Goal: Communication & Community: Answer question/provide support

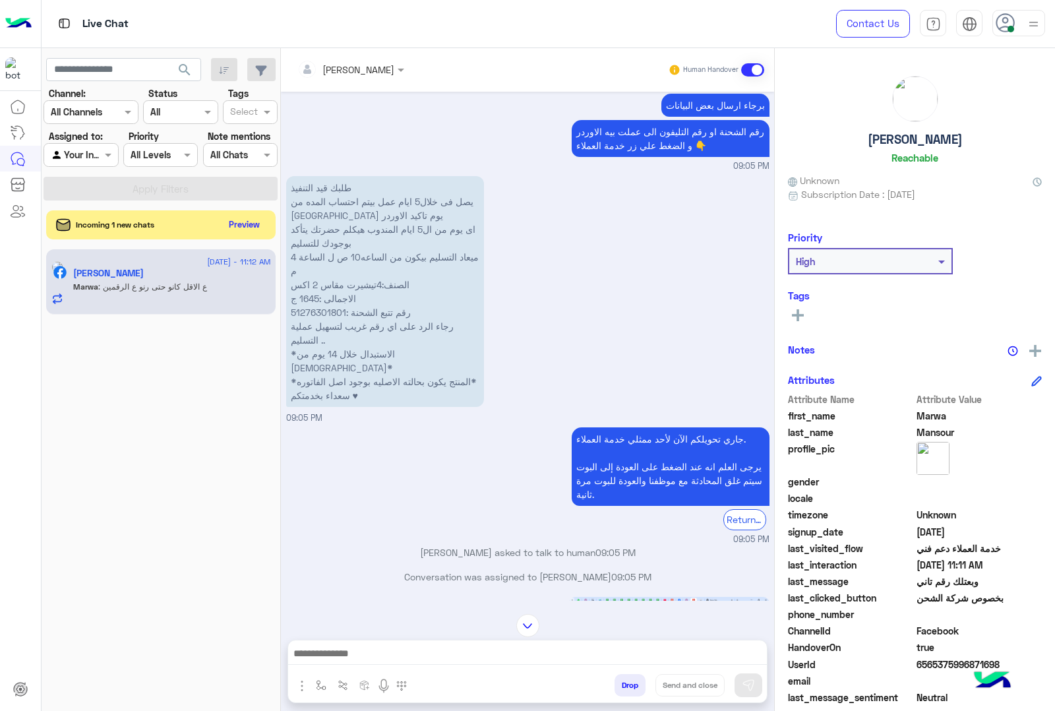
scroll to position [456, 0]
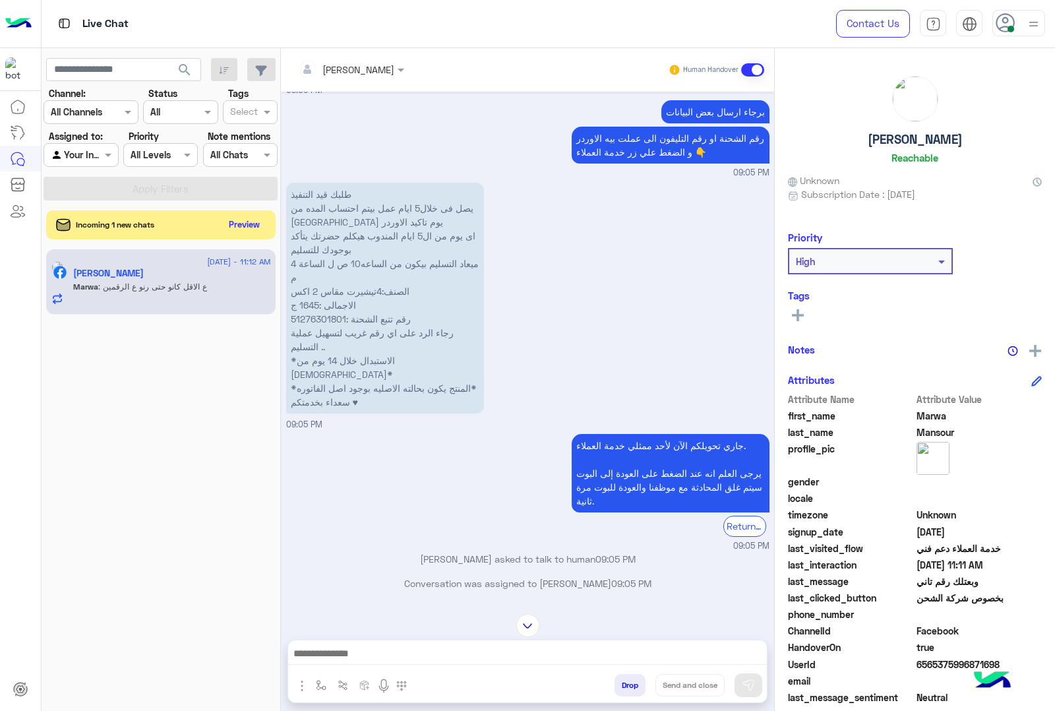
click at [309, 321] on p "طلبك قيد التنفيذ يصل فى خلال5 ايام عمل بيتم احتساب المده من تاني يوم تاكيد الاو…" at bounding box center [385, 298] width 198 height 231
click at [309, 320] on p "طلبك قيد التنفيذ يصل فى خلال5 ايام عمل بيتم احتساب المده من تاني يوم تاكيد الاو…" at bounding box center [385, 298] width 198 height 231
copy p "51276301801"
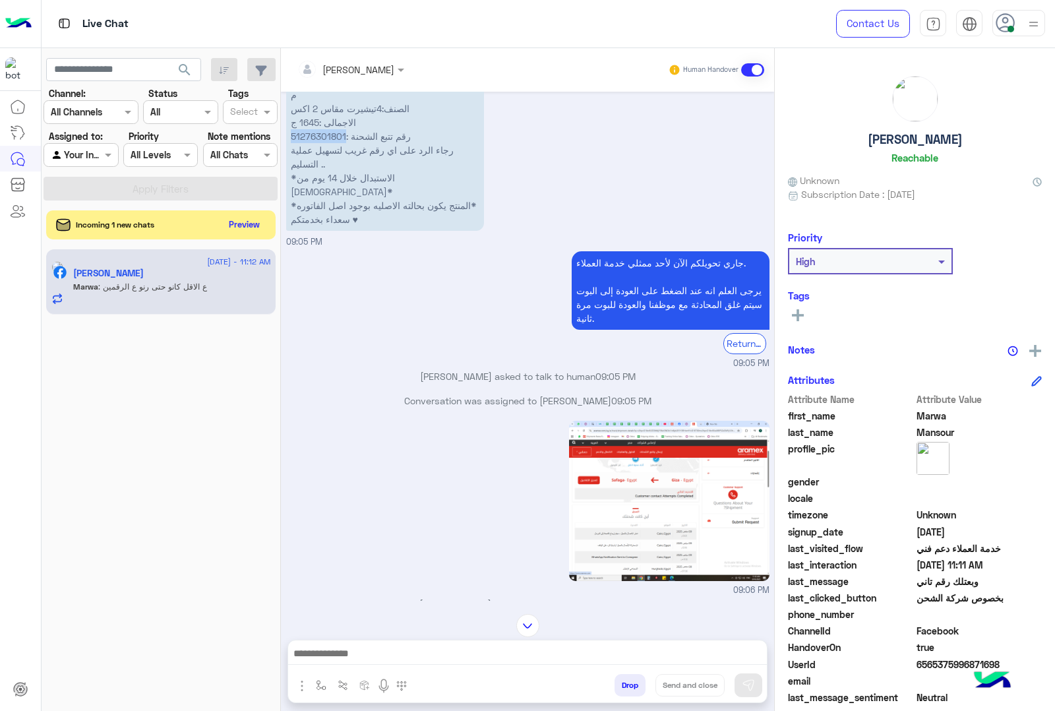
scroll to position [950, 0]
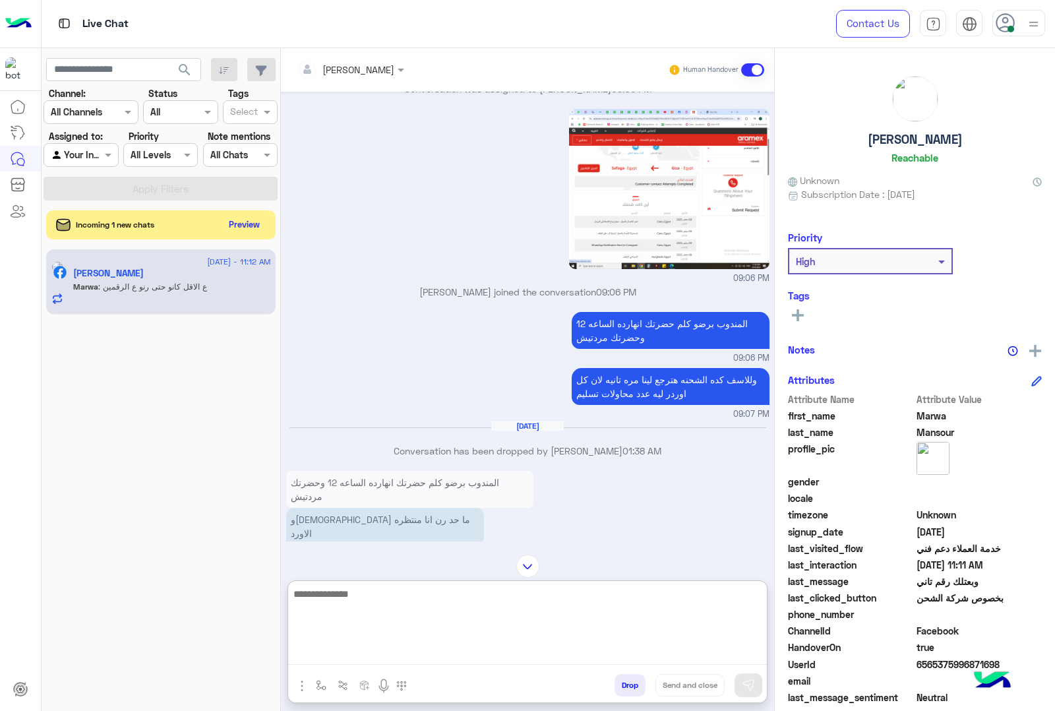
click at [389, 648] on textarea at bounding box center [527, 625] width 479 height 79
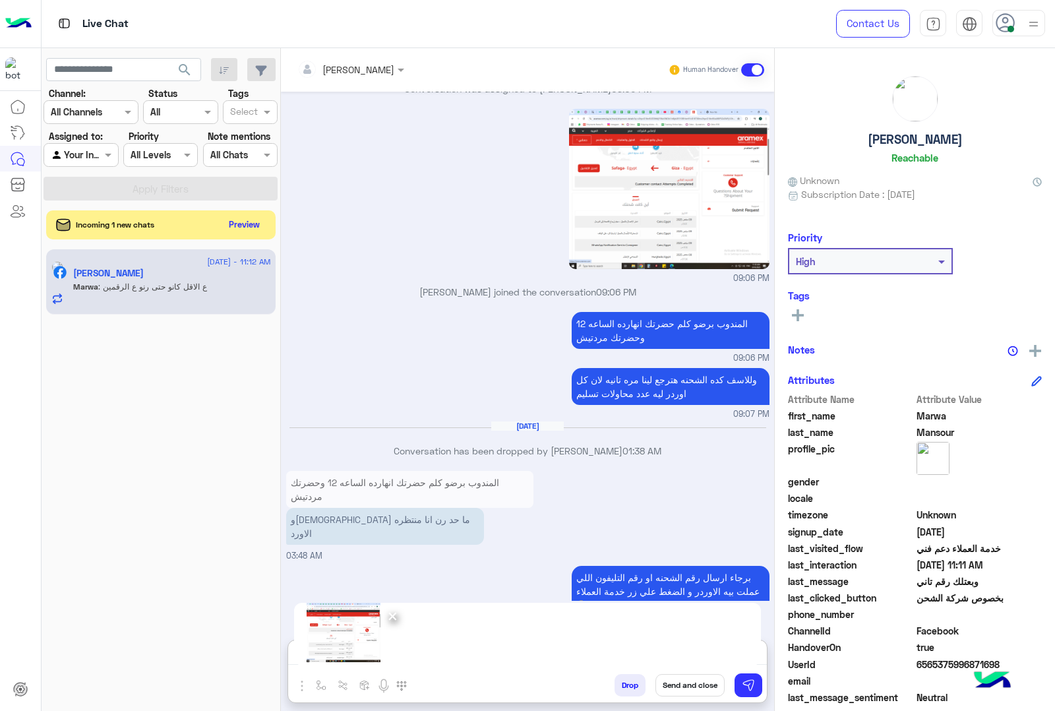
click at [394, 617] on span "×" at bounding box center [393, 616] width 13 height 30
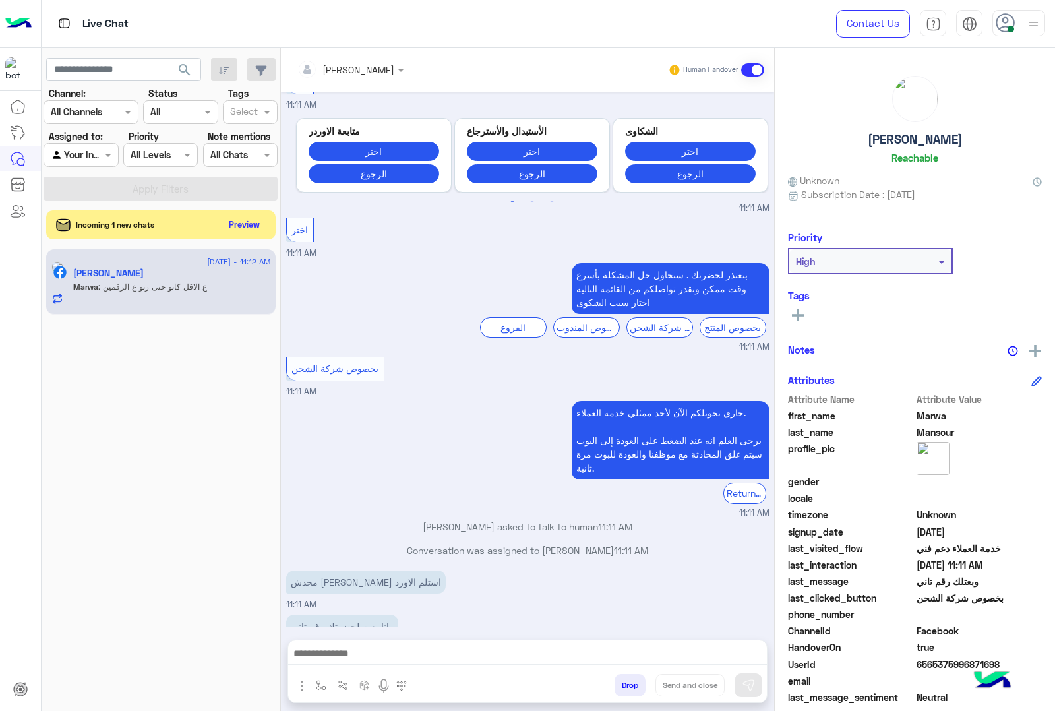
scroll to position [1940, 0]
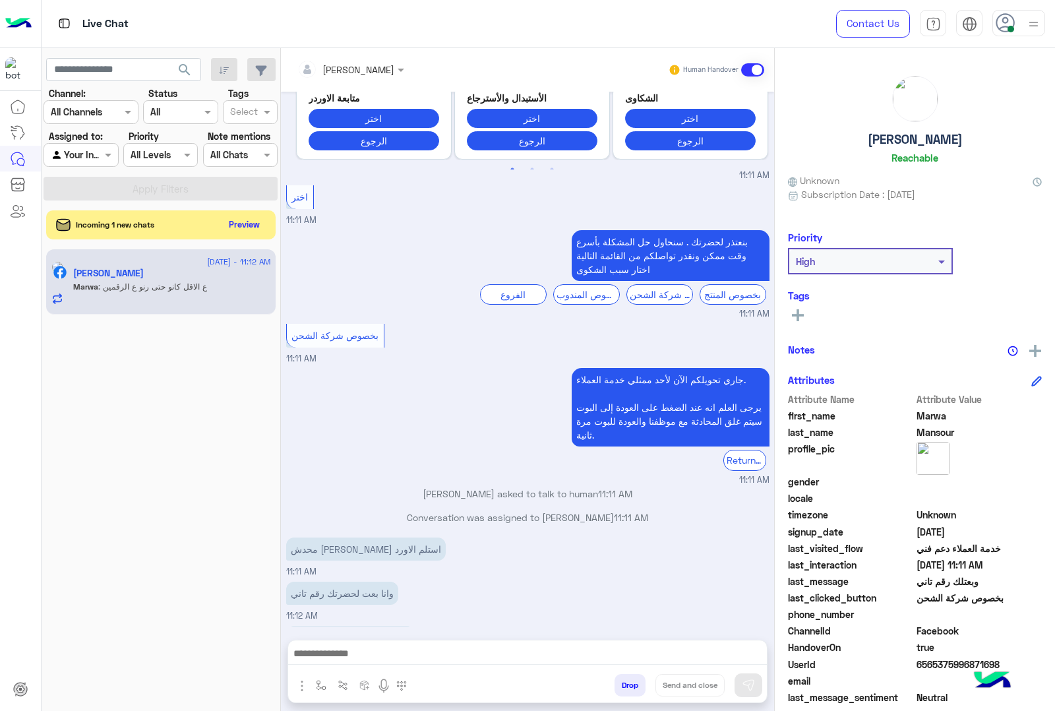
drag, startPoint x: 422, startPoint y: 641, endPoint x: 416, endPoint y: 646, distance: 8.4
click at [419, 643] on div at bounding box center [527, 656] width 479 height 33
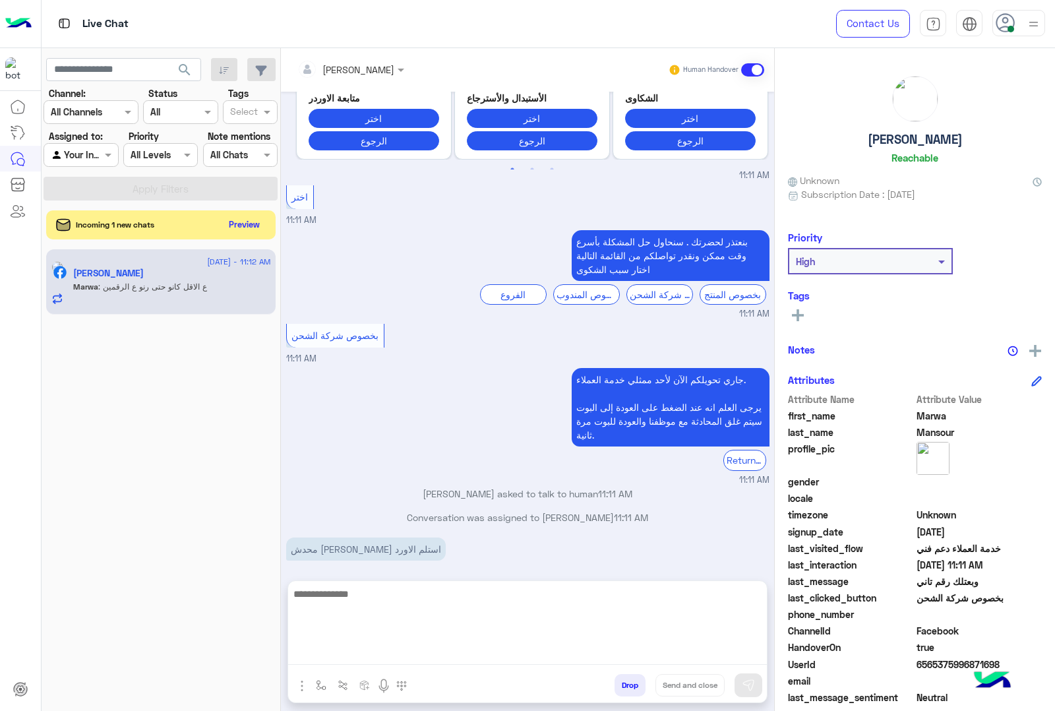
click at [384, 661] on textarea at bounding box center [527, 625] width 479 height 79
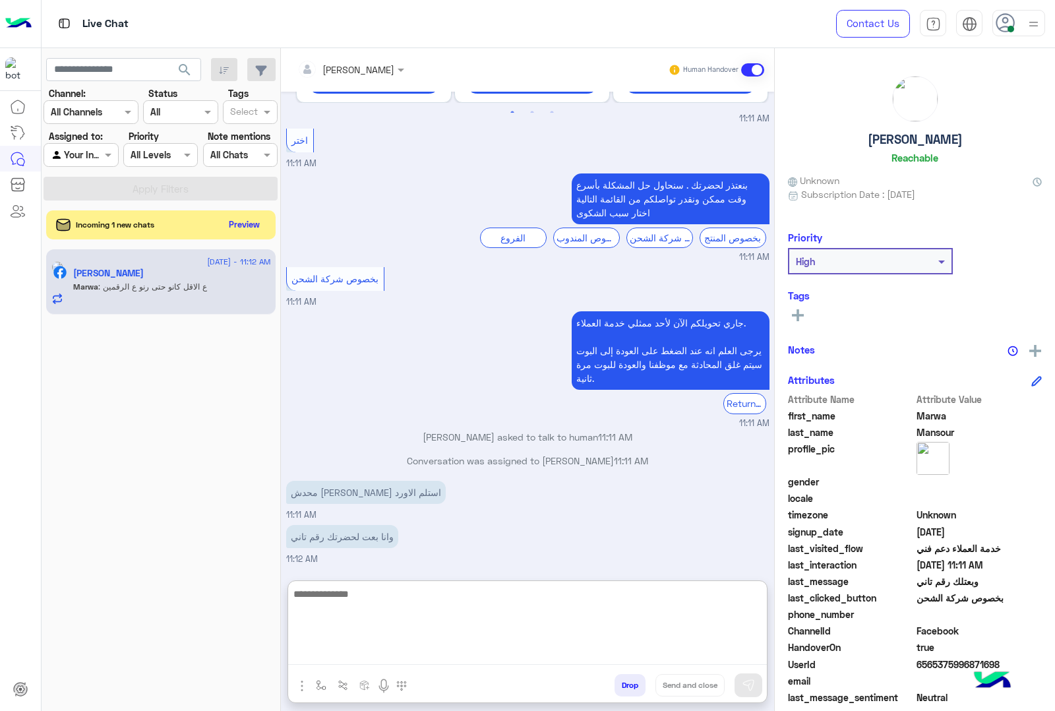
scroll to position [1999, 0]
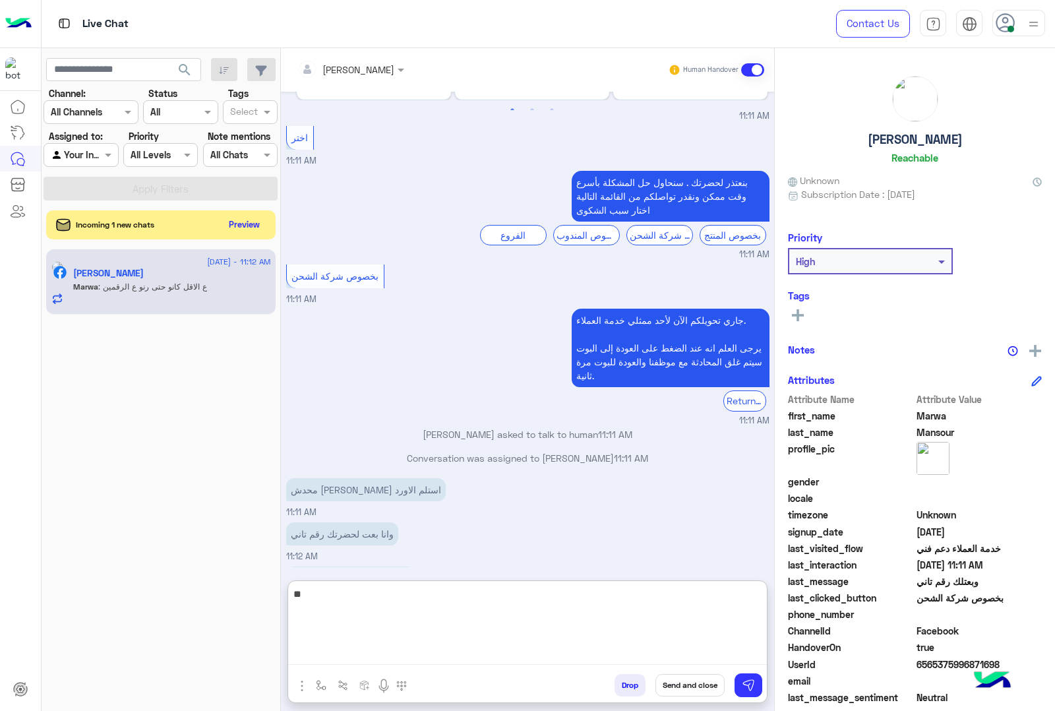
type textarea "*"
type textarea "**********"
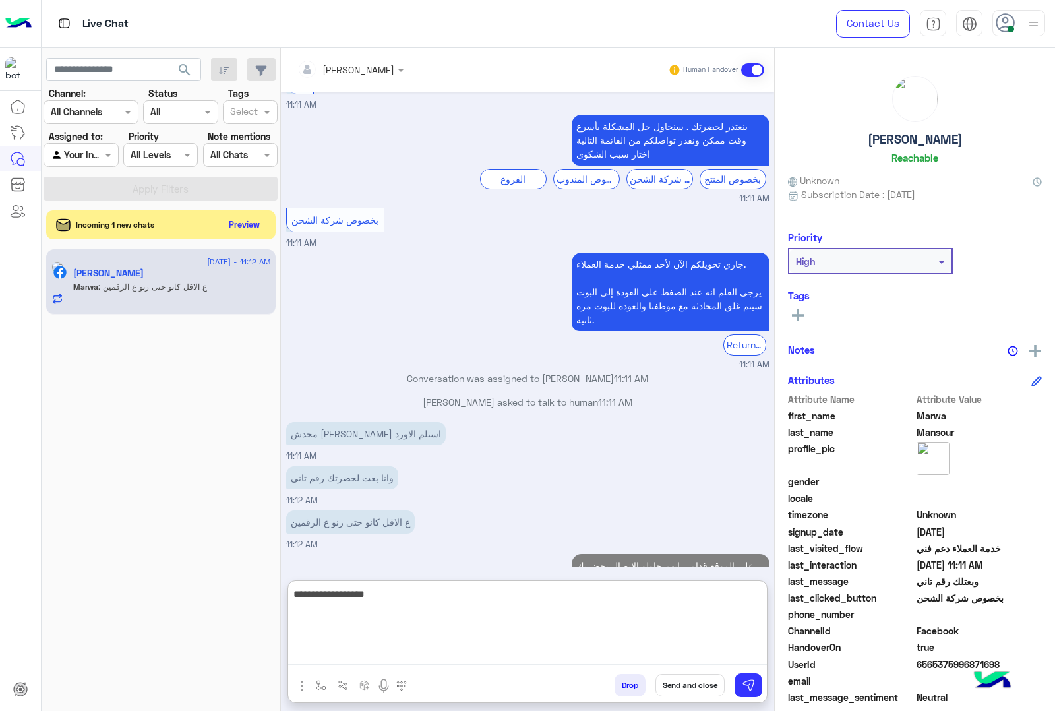
scroll to position [2079, 0]
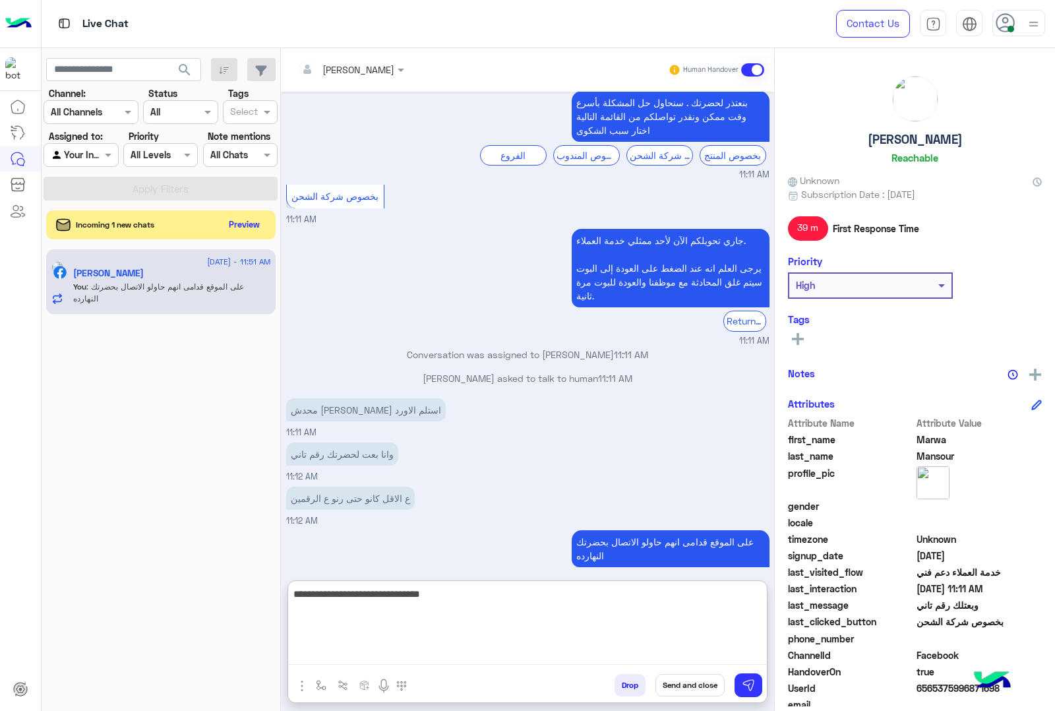
type textarea "**********"
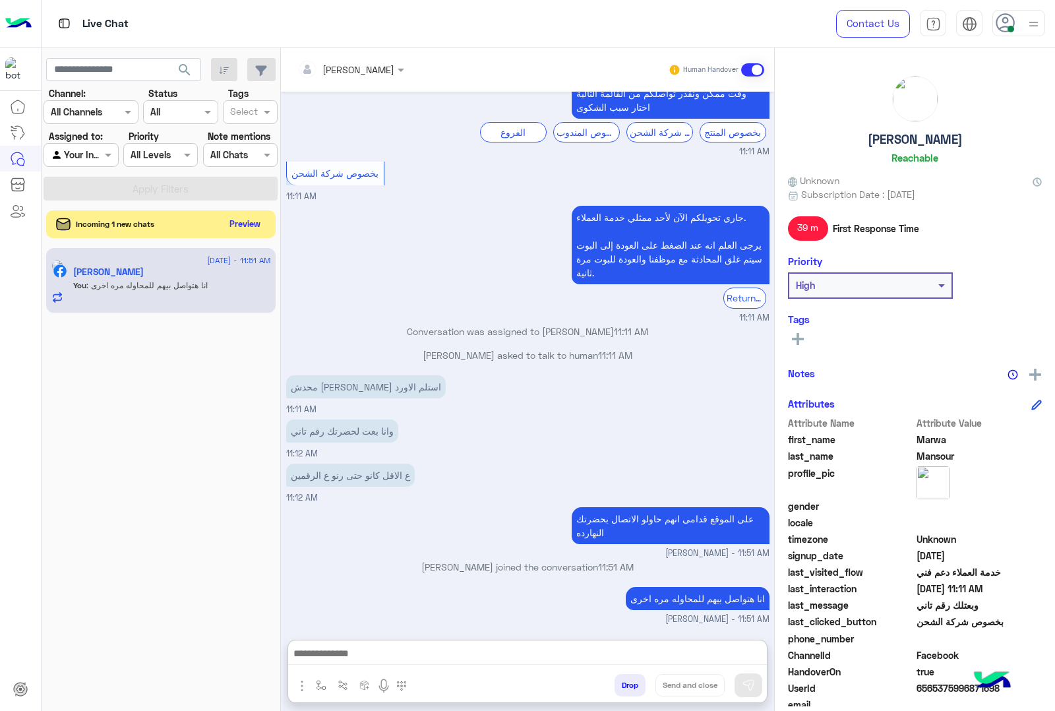
click at [236, 231] on button "Preview" at bounding box center [245, 224] width 41 height 18
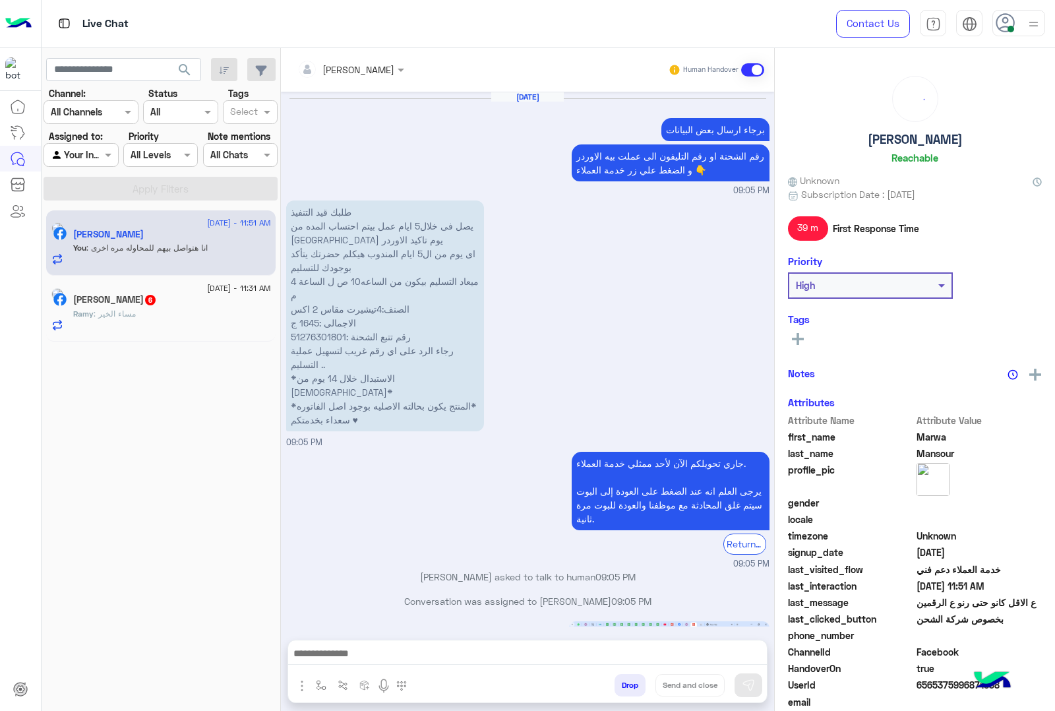
scroll to position [1623, 0]
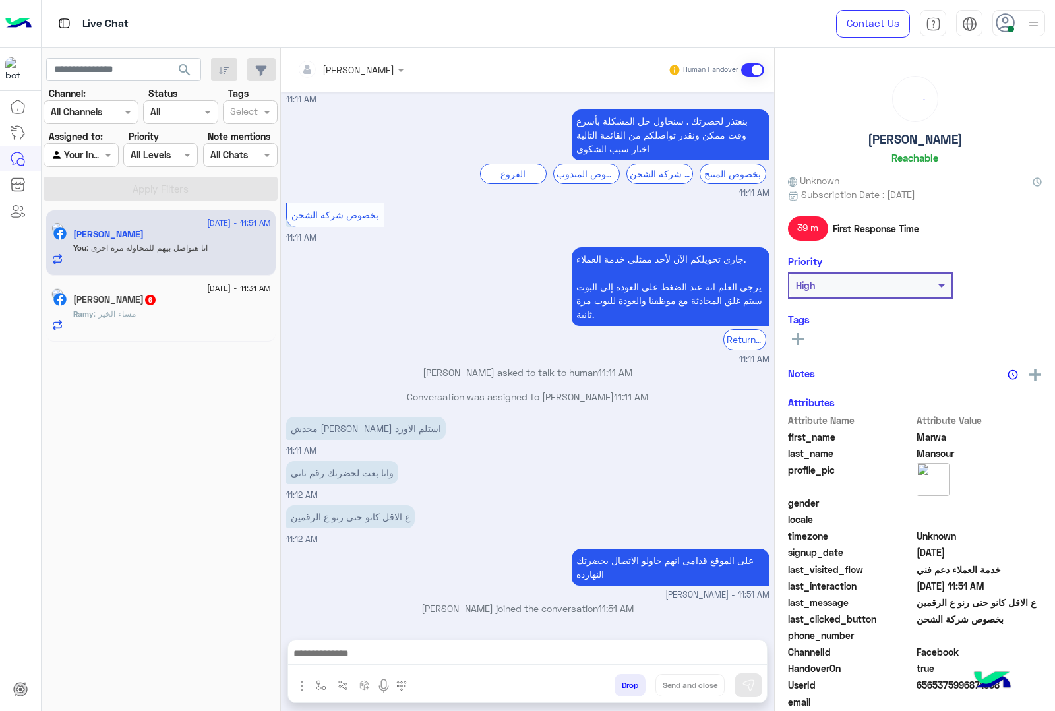
click at [191, 312] on div "Ramy : مساء الخير" at bounding box center [172, 319] width 198 height 23
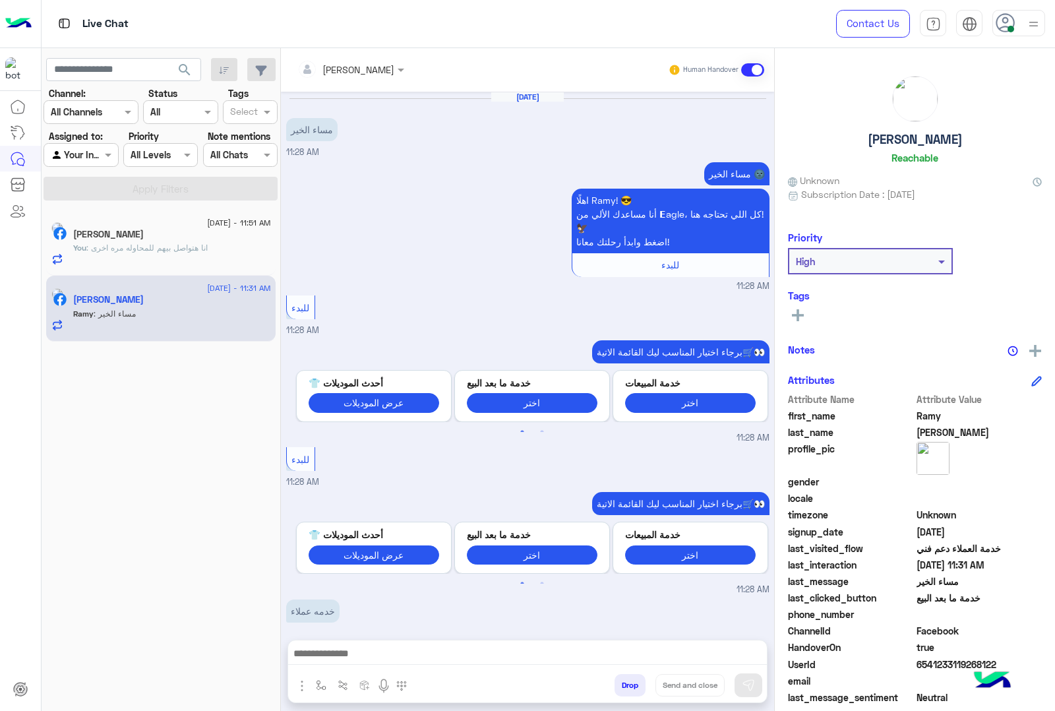
scroll to position [410, 0]
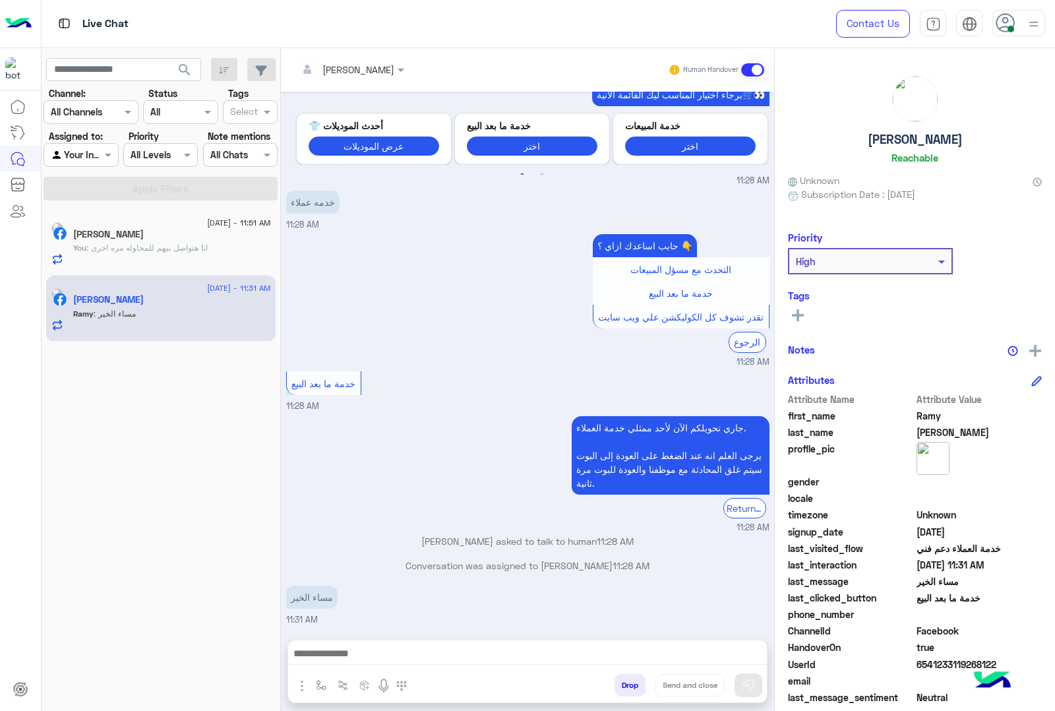
click at [483, 644] on div at bounding box center [527, 656] width 479 height 33
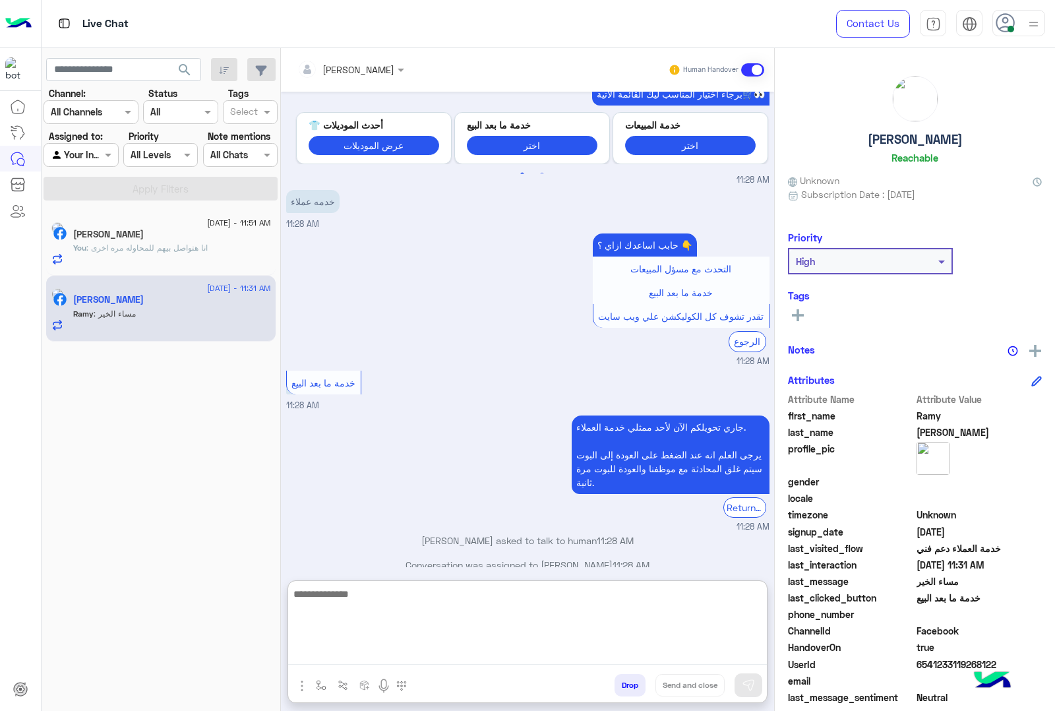
click at [481, 664] on textarea at bounding box center [527, 625] width 479 height 79
type textarea "**********"
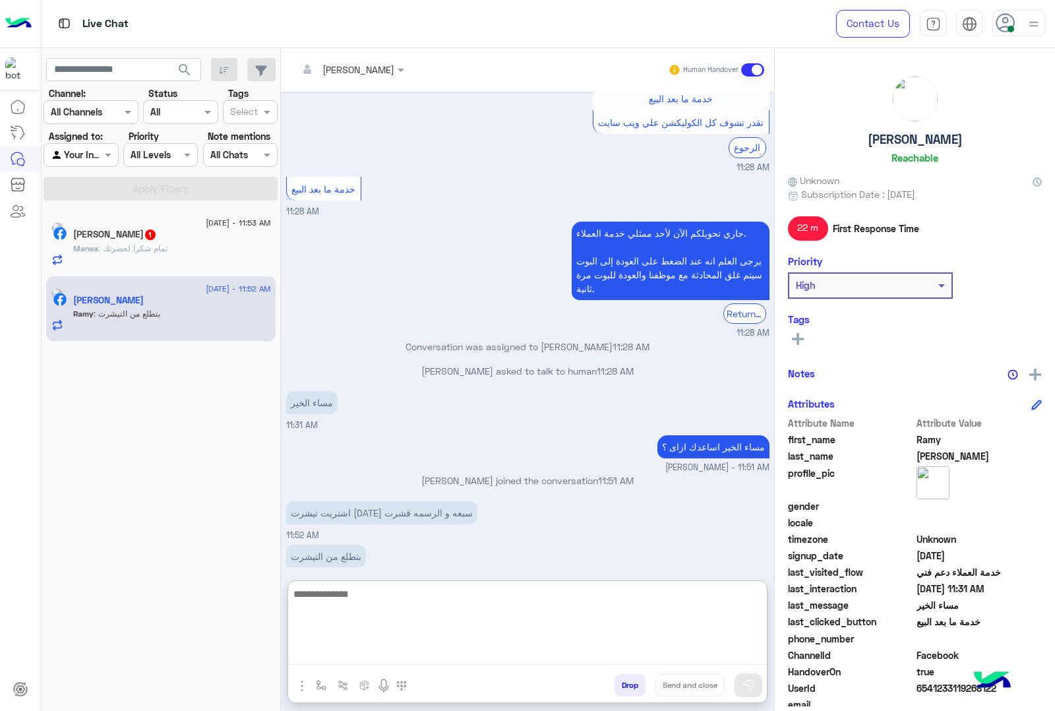
scroll to position [622, 0]
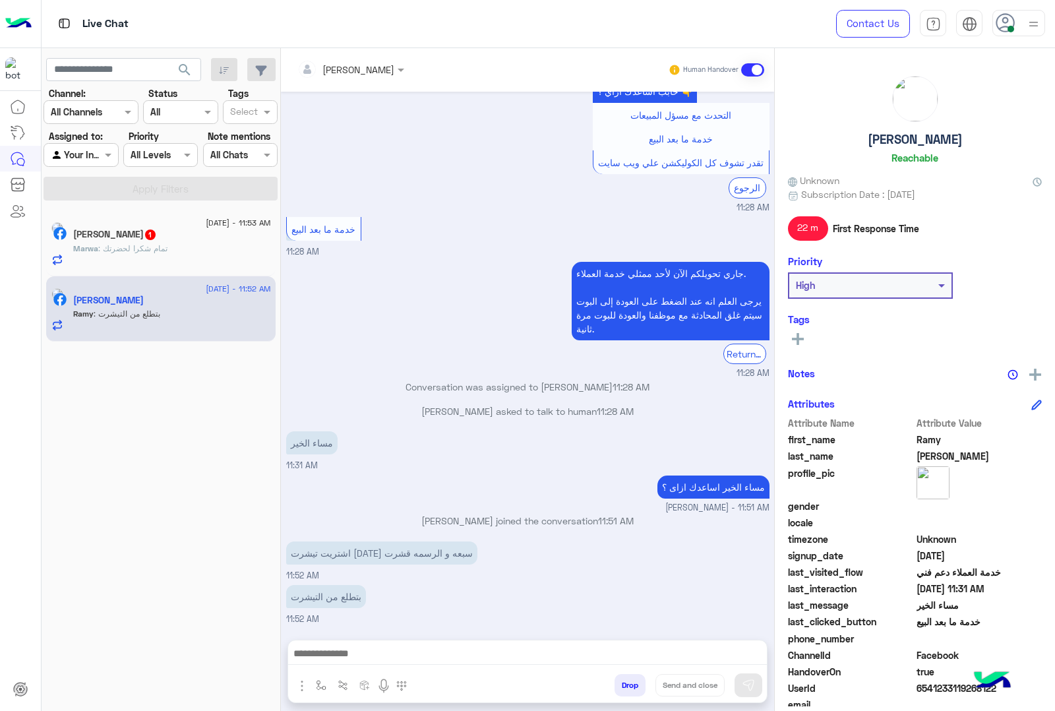
click at [178, 259] on div "Marwa : تمام شكرا لحضرتك" at bounding box center [172, 254] width 198 height 23
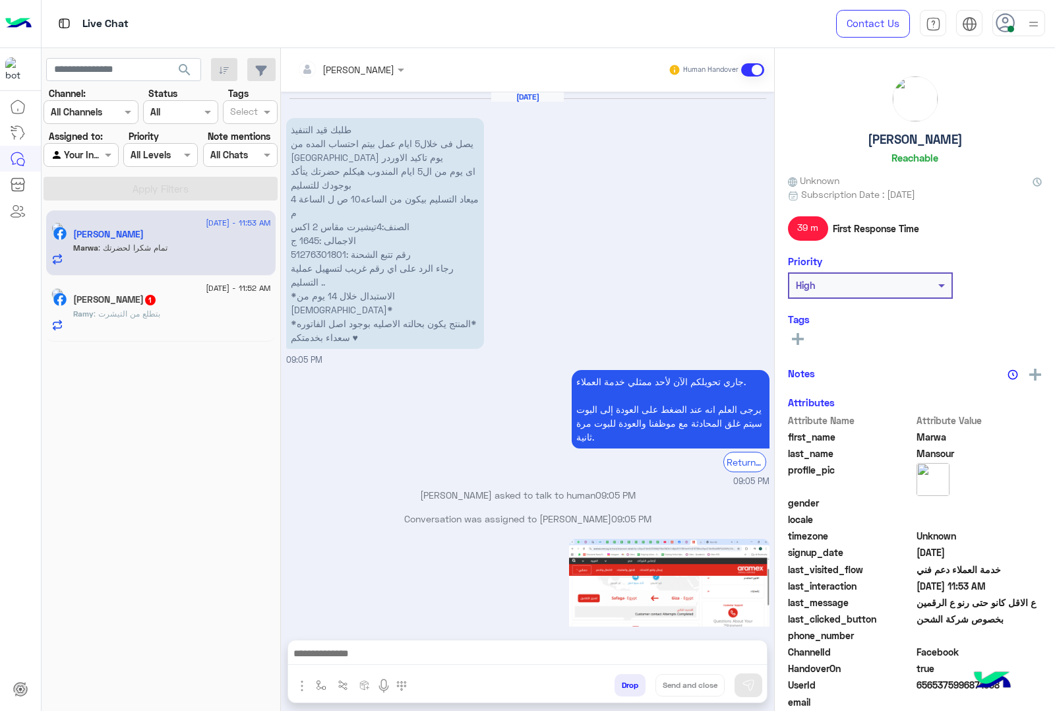
scroll to position [1584, 0]
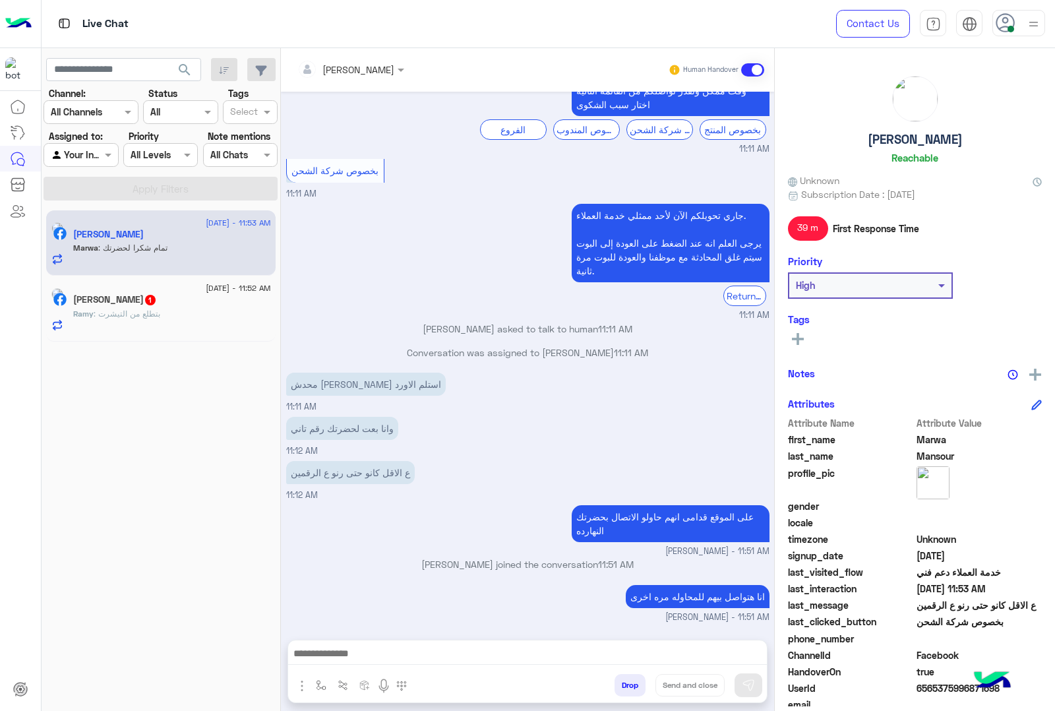
click at [182, 319] on div "Ramy : بتطلع من التيشرت" at bounding box center [172, 319] width 198 height 23
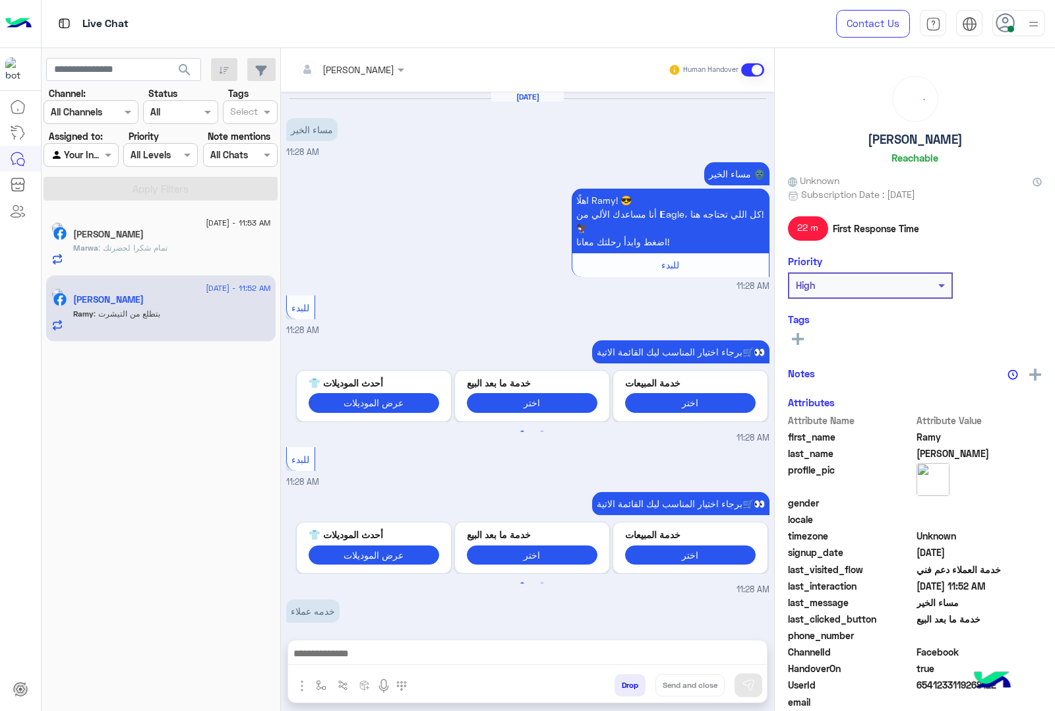
scroll to position [563, 0]
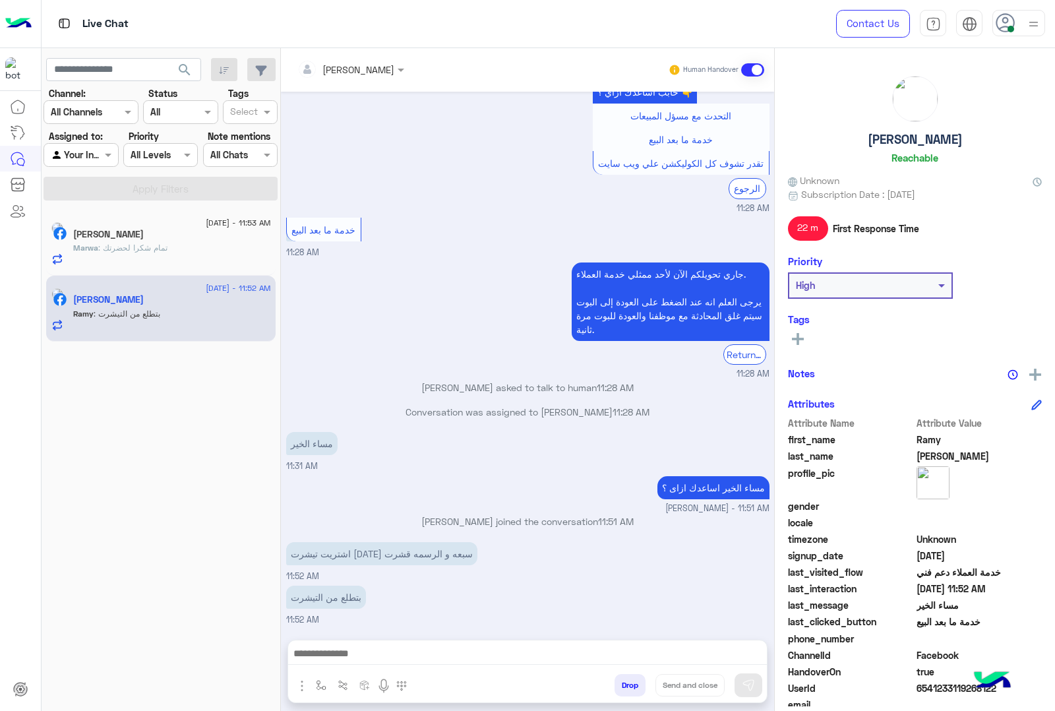
click at [171, 232] on div "[PERSON_NAME]" at bounding box center [172, 236] width 198 height 14
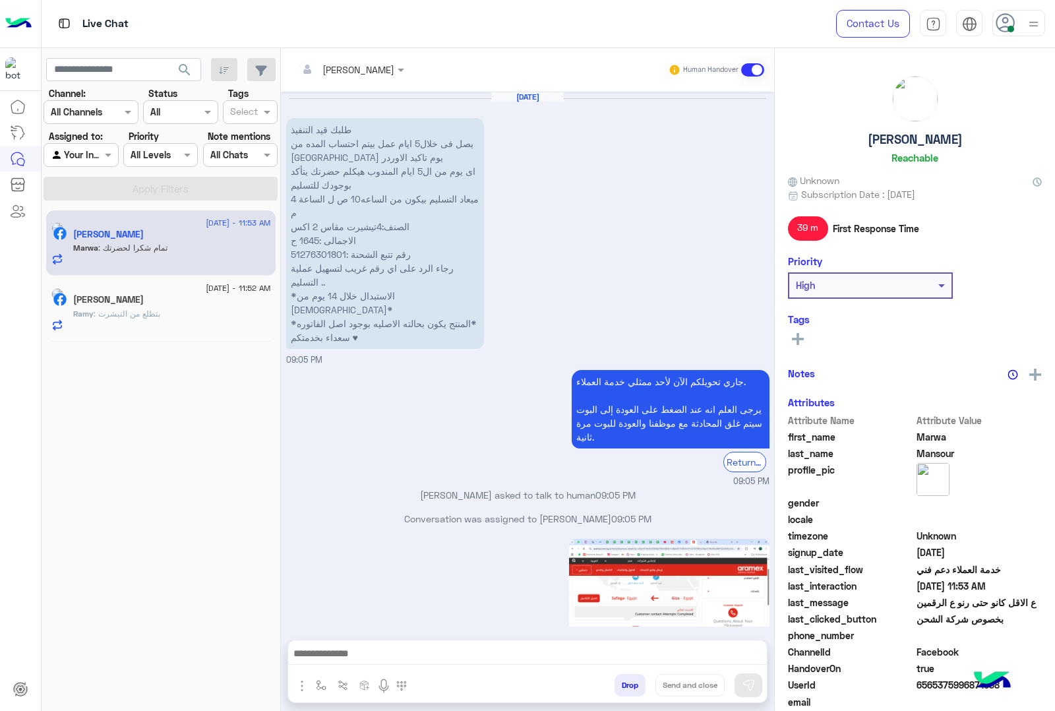
scroll to position [1584, 0]
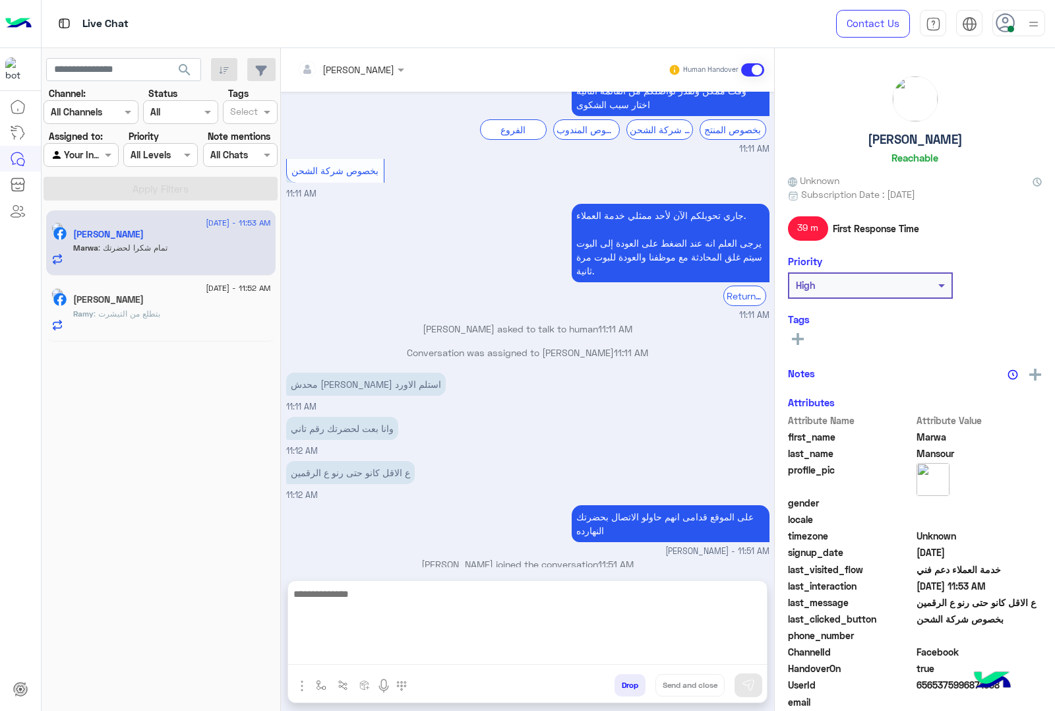
click at [447, 650] on textarea at bounding box center [527, 625] width 479 height 79
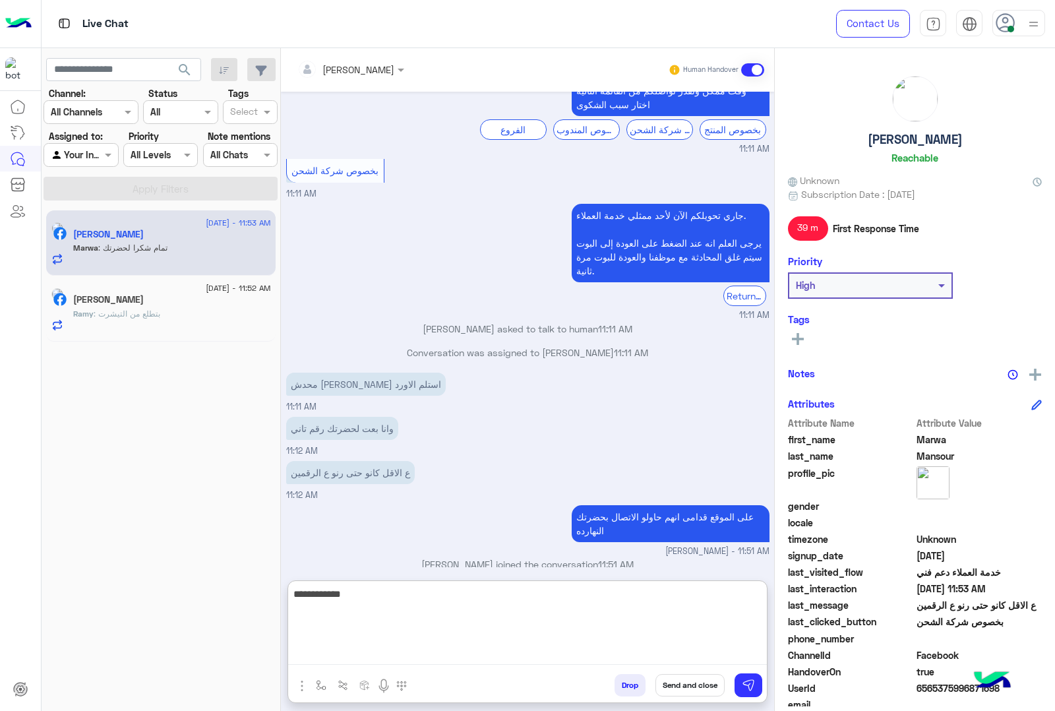
type textarea "**********"
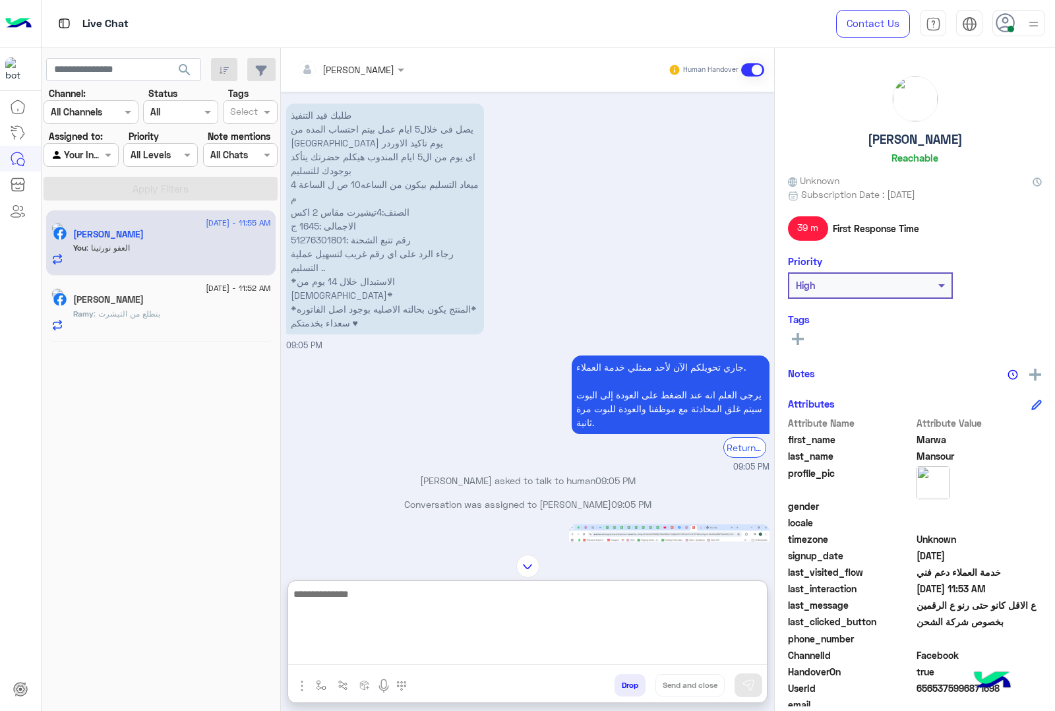
scroll to position [0, 0]
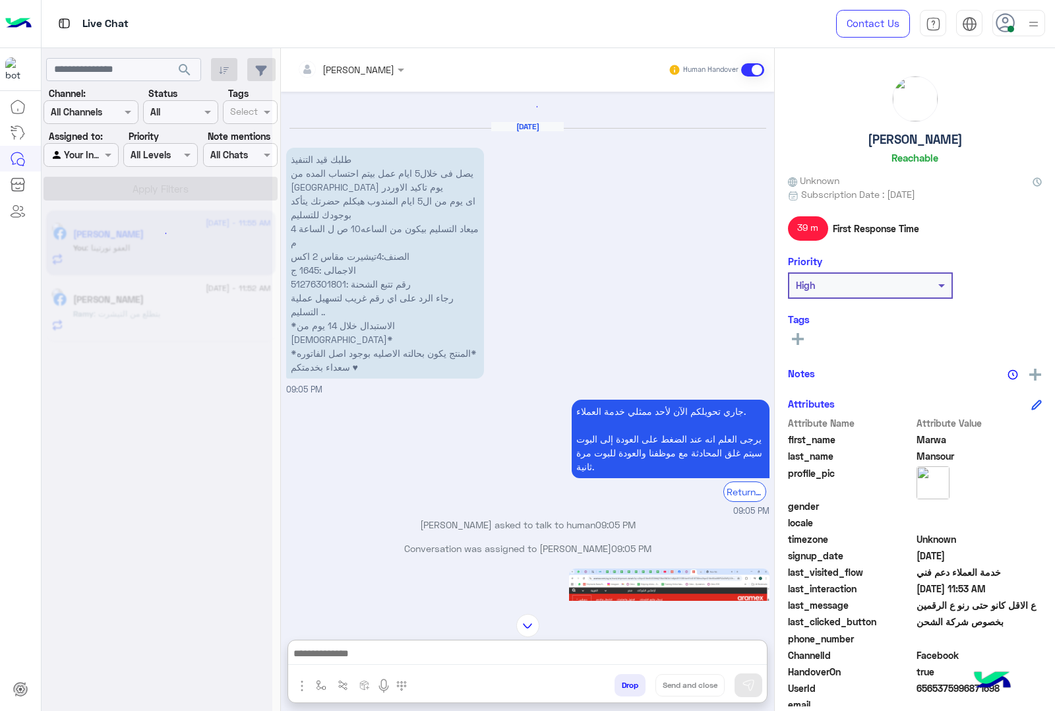
click at [317, 282] on p "طلبك قيد التنفيذ يصل فى خلال5 ايام عمل بيتم احتساب المده من تاني يوم تاكيد الاو…" at bounding box center [385, 263] width 198 height 231
click at [317, 282] on div "[DATE] طلبك قيد التنفيذ يصل فى خلال5 ايام عمل بيتم احتساب المده من تاني يوم تاك…" at bounding box center [527, 346] width 493 height 509
click at [317, 542] on div "Conversation was assigned to [PERSON_NAME] 09:05 PM" at bounding box center [527, 554] width 483 height 24
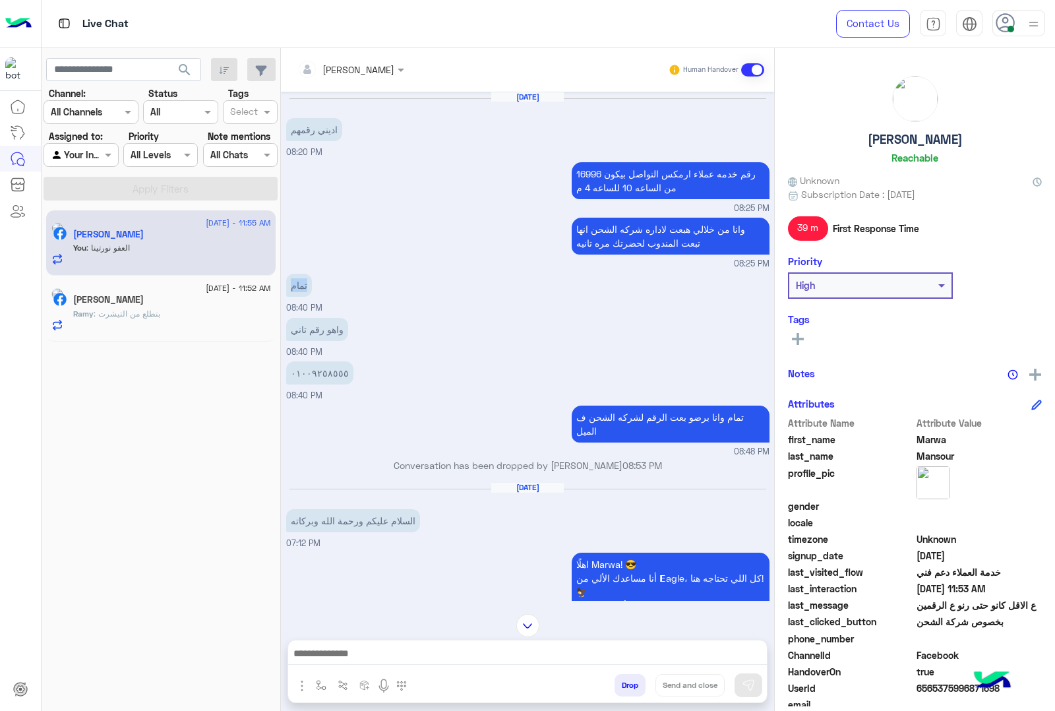
scroll to position [1644, 0]
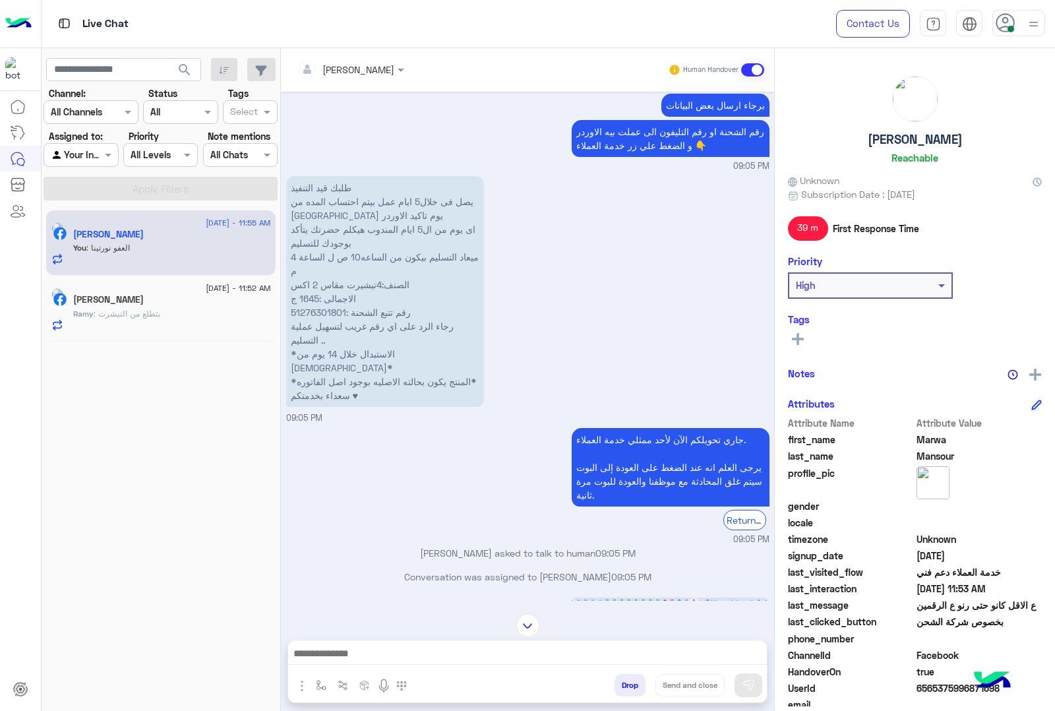
click at [317, 282] on p "طلبك قيد التنفيذ يصل فى خلال5 ايام عمل بيتم احتساب المده من تاني يوم تاكيد الاو…" at bounding box center [385, 291] width 198 height 231
copy p "51276301801"
click at [884, 137] on h5 "[PERSON_NAME]" at bounding box center [915, 139] width 95 height 15
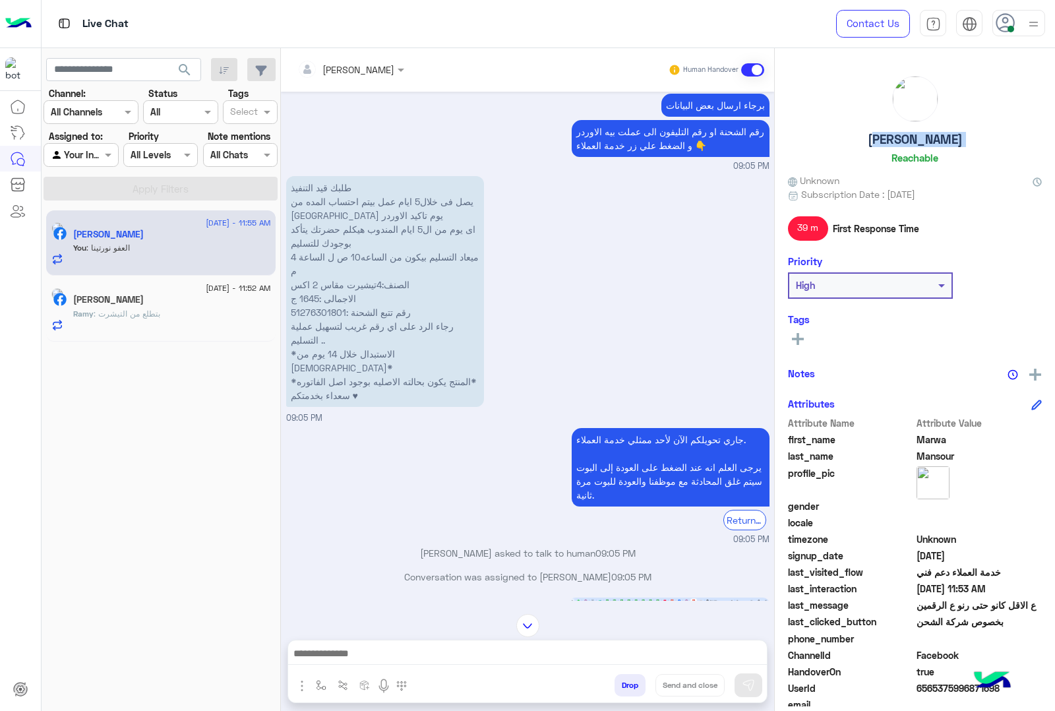
click at [884, 137] on h5 "[PERSON_NAME]" at bounding box center [915, 139] width 95 height 15
copy h5 "[PERSON_NAME]"
click at [935, 687] on span "6565375996871698" at bounding box center [980, 688] width 126 height 14
copy span "6565375996871698"
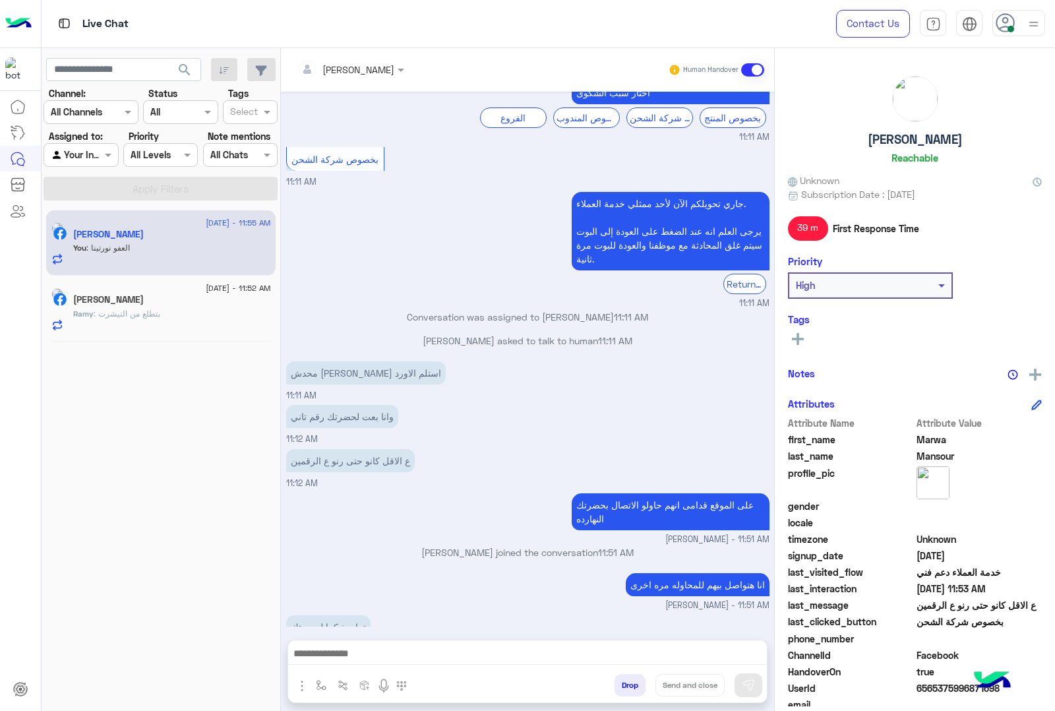
scroll to position [3300, 0]
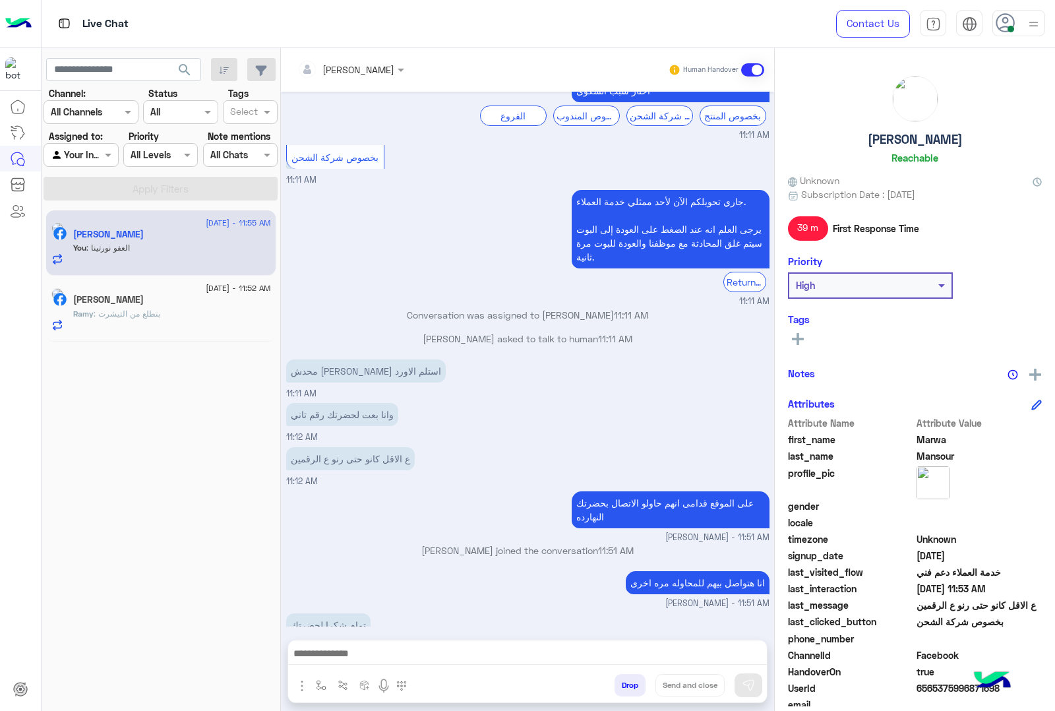
click at [617, 687] on button "Drop" at bounding box center [630, 685] width 31 height 22
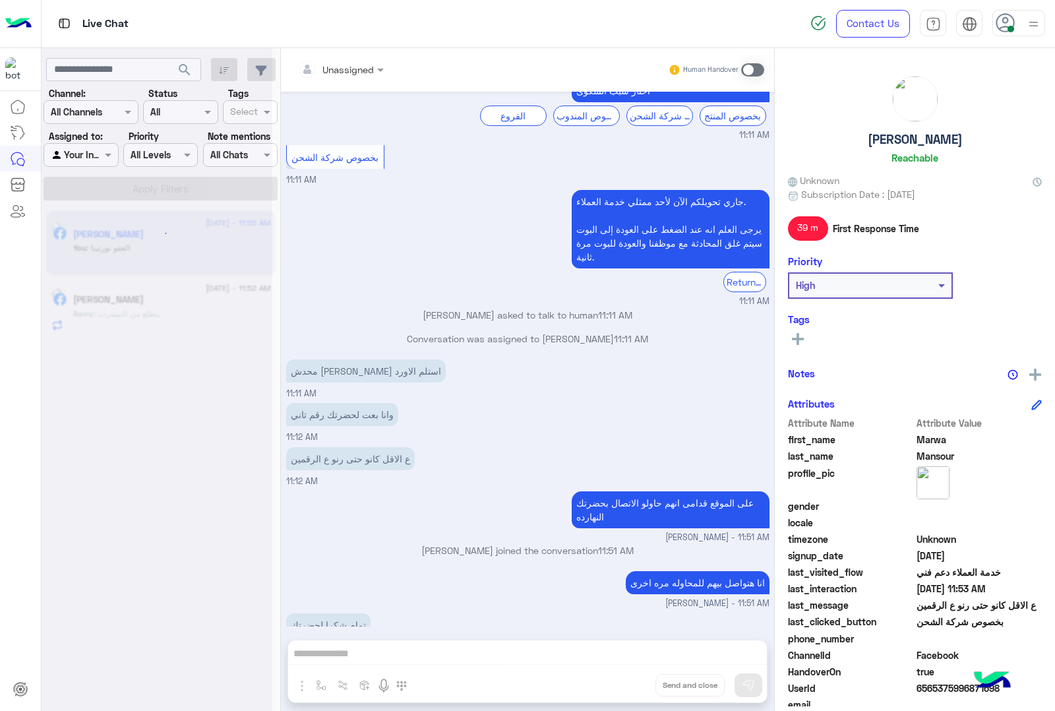
scroll to position [3324, 0]
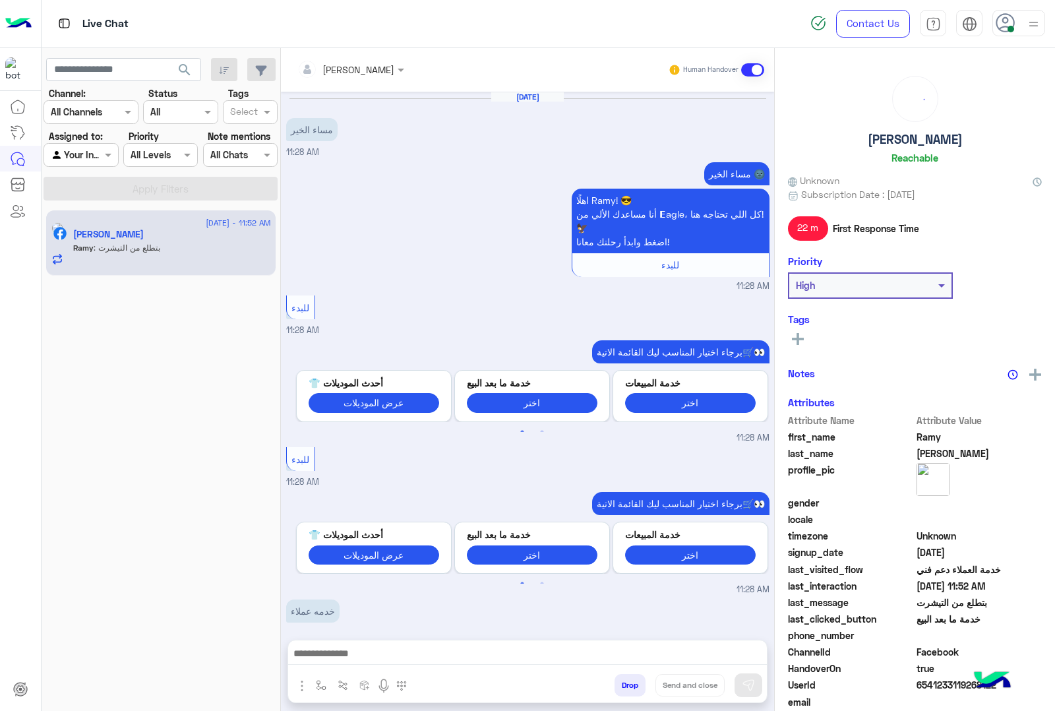
scroll to position [563, 0]
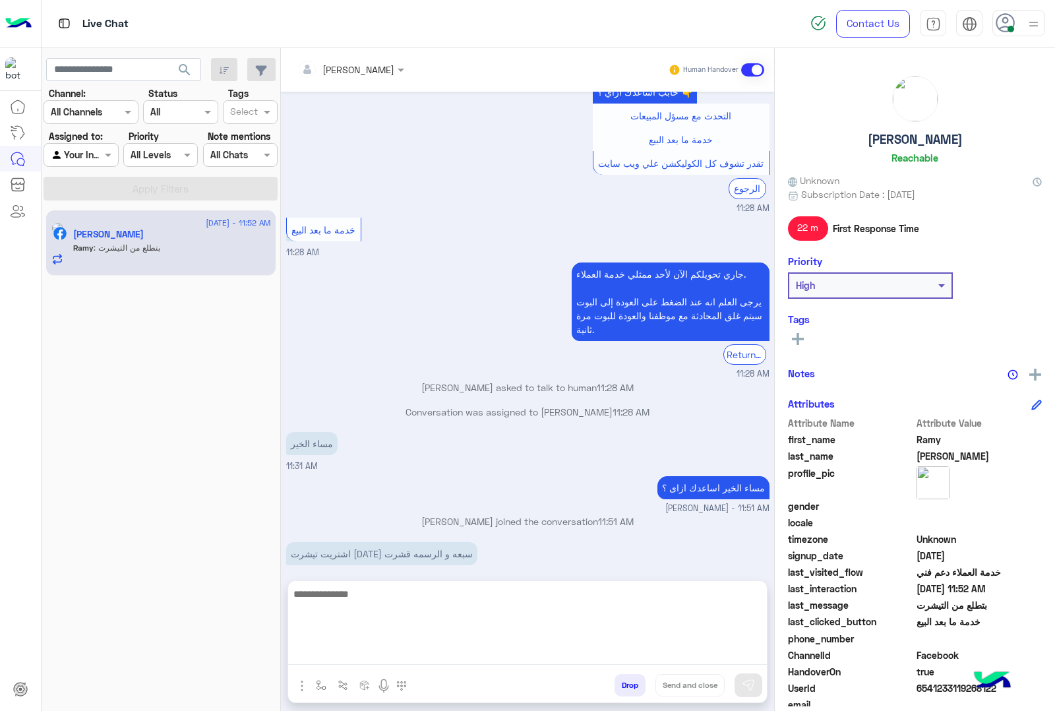
click at [435, 646] on textarea at bounding box center [527, 625] width 479 height 79
type textarea "**********"
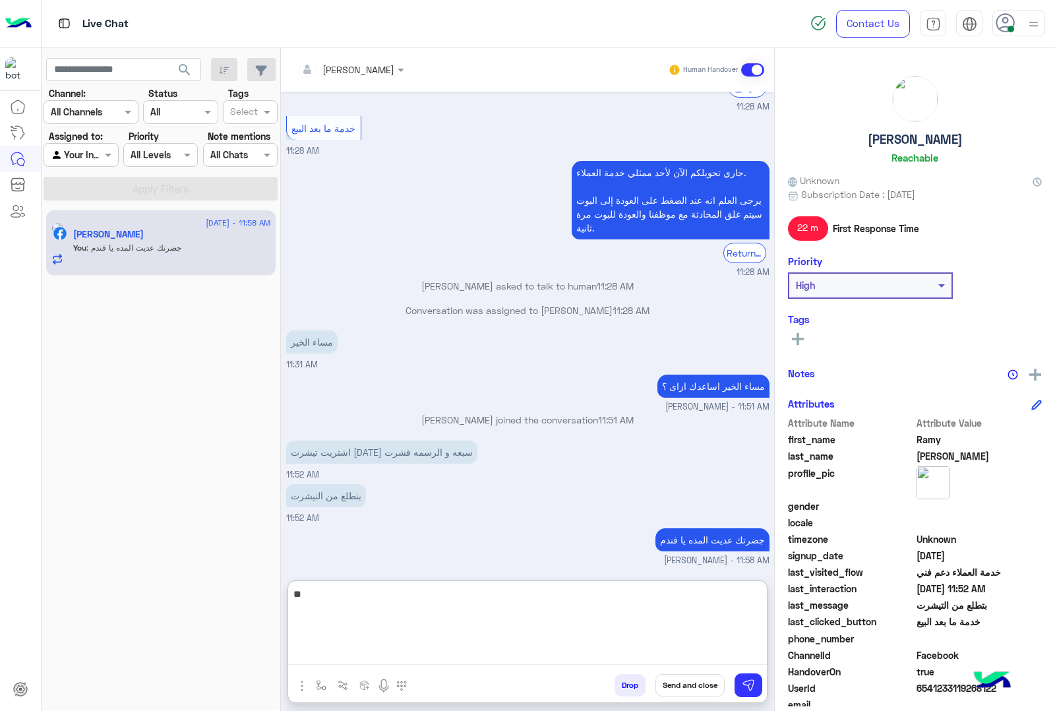
type textarea "*"
type textarea "**********"
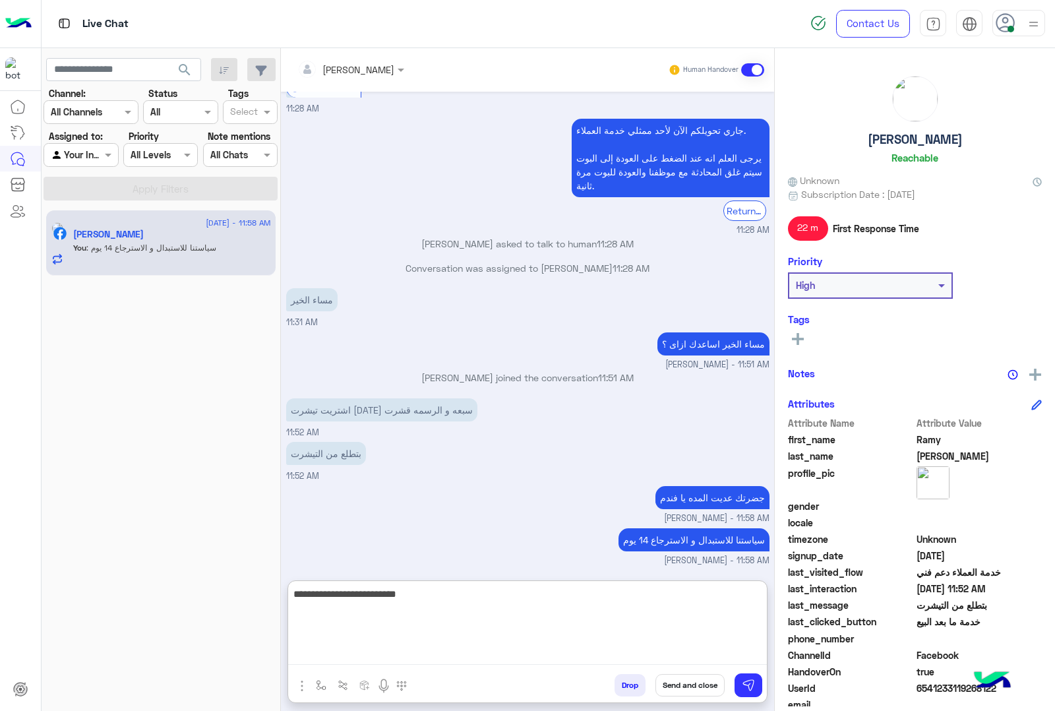
scroll to position [750, 0]
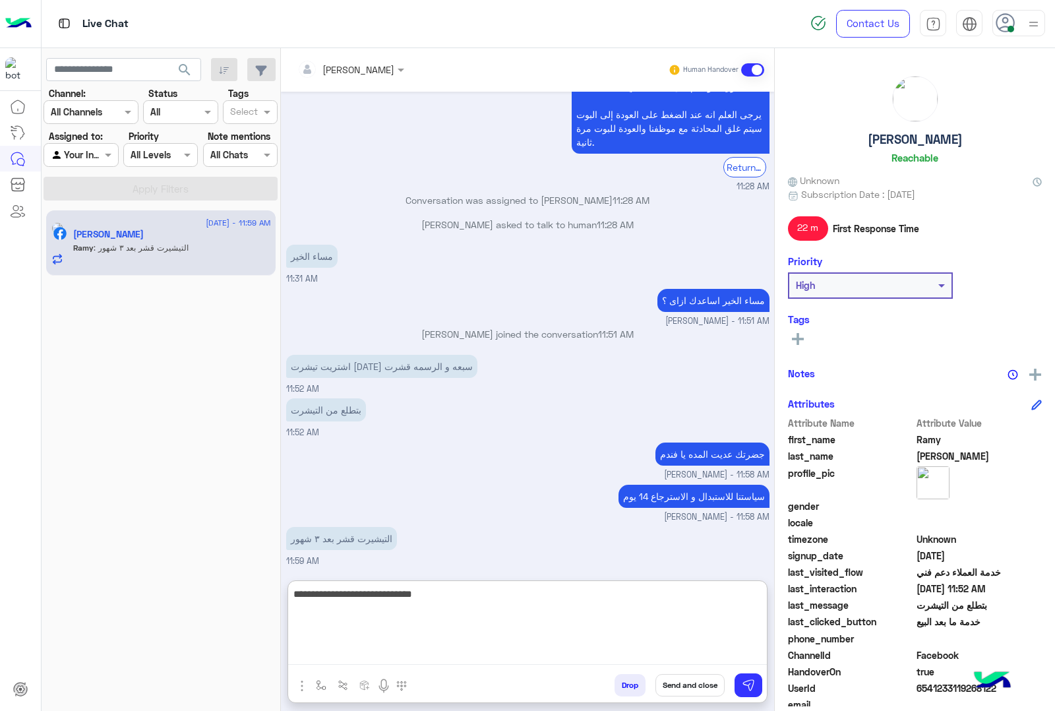
type textarea "**********"
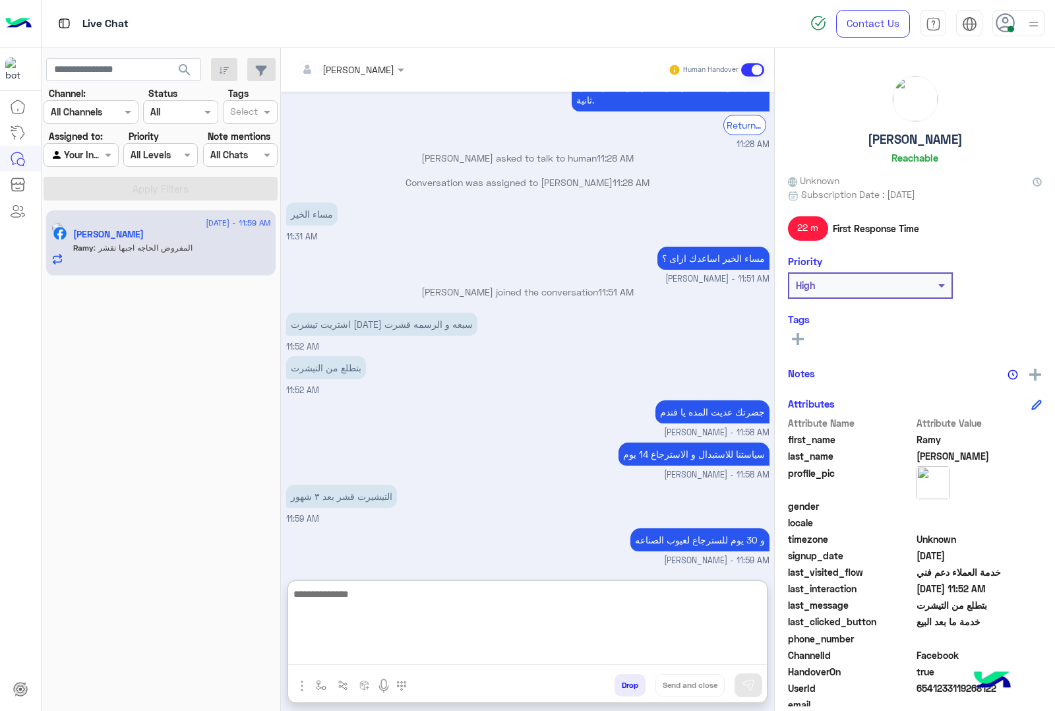
scroll to position [836, 0]
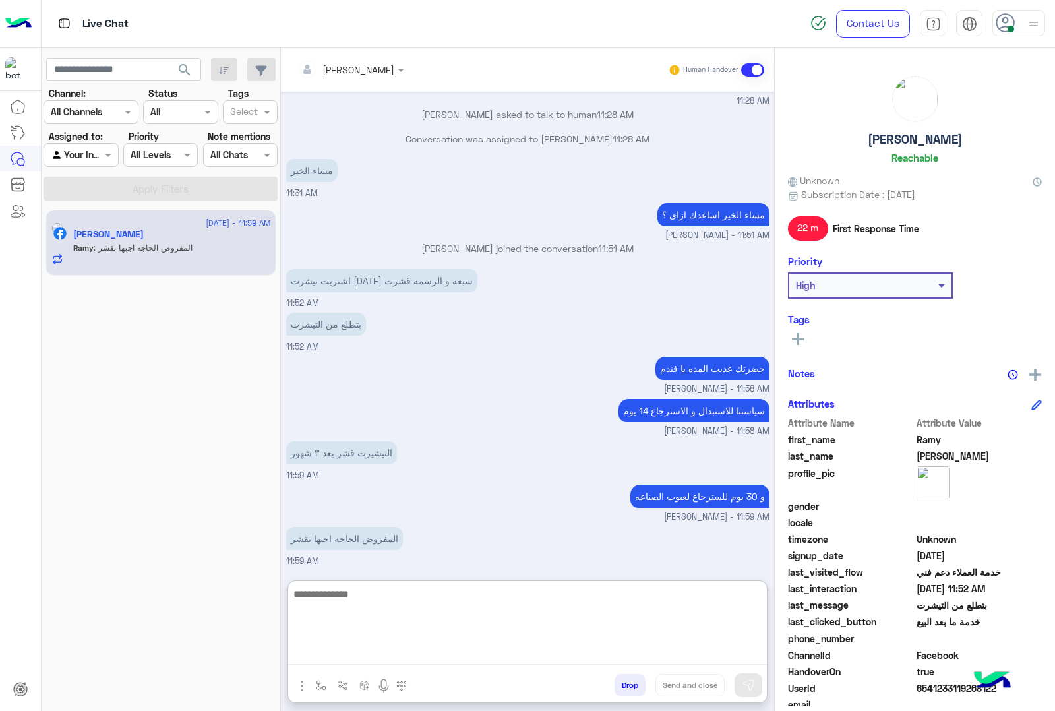
click at [627, 609] on textarea at bounding box center [527, 625] width 479 height 79
type textarea "**********"
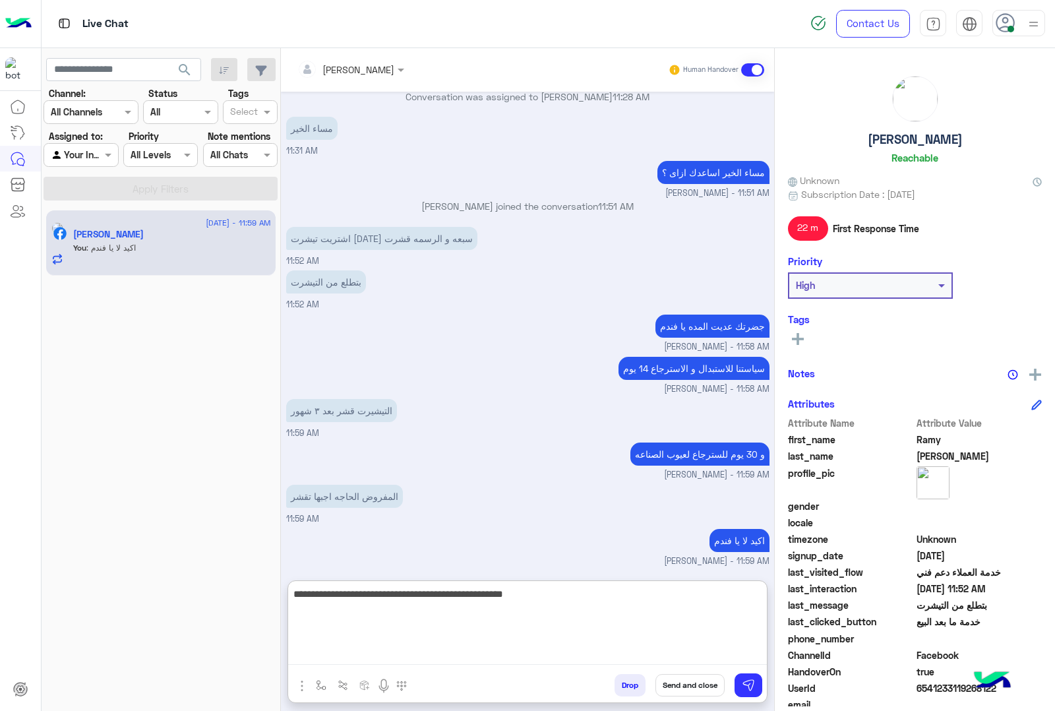
type textarea "**********"
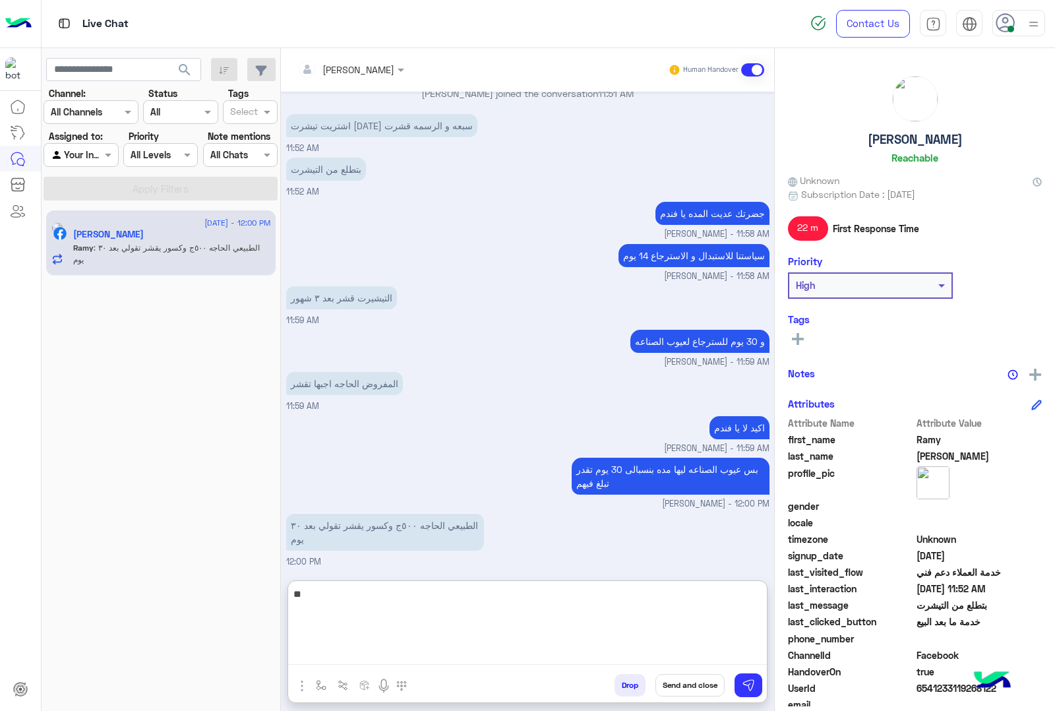
scroll to position [1036, 0]
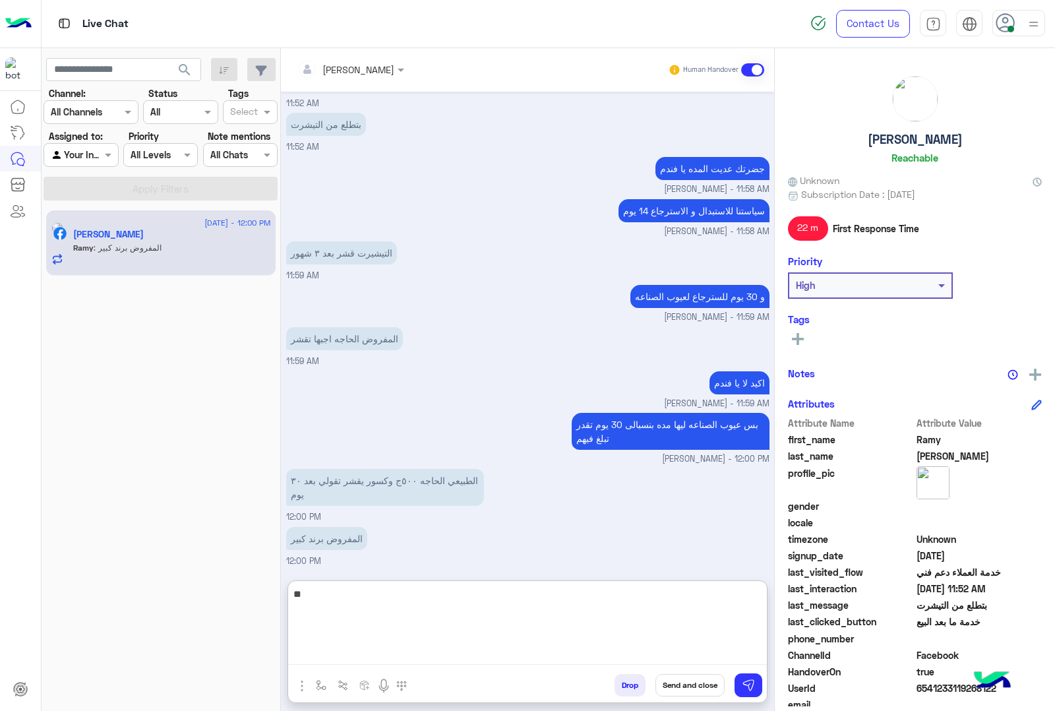
type textarea "*"
type textarea "**********"
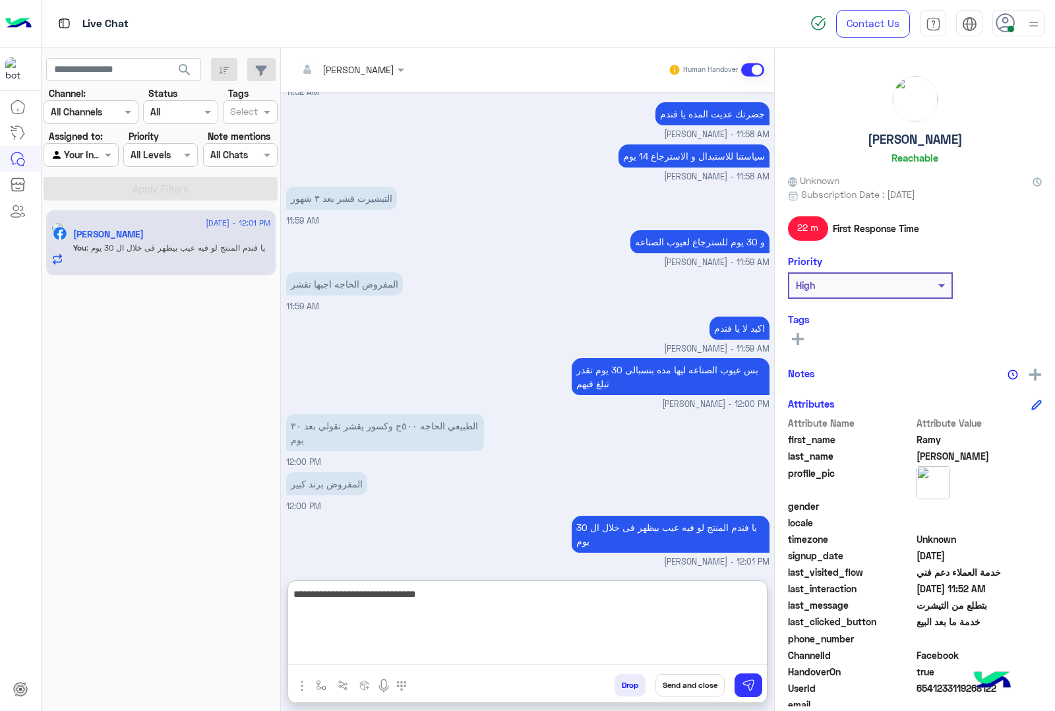
type textarea "**********"
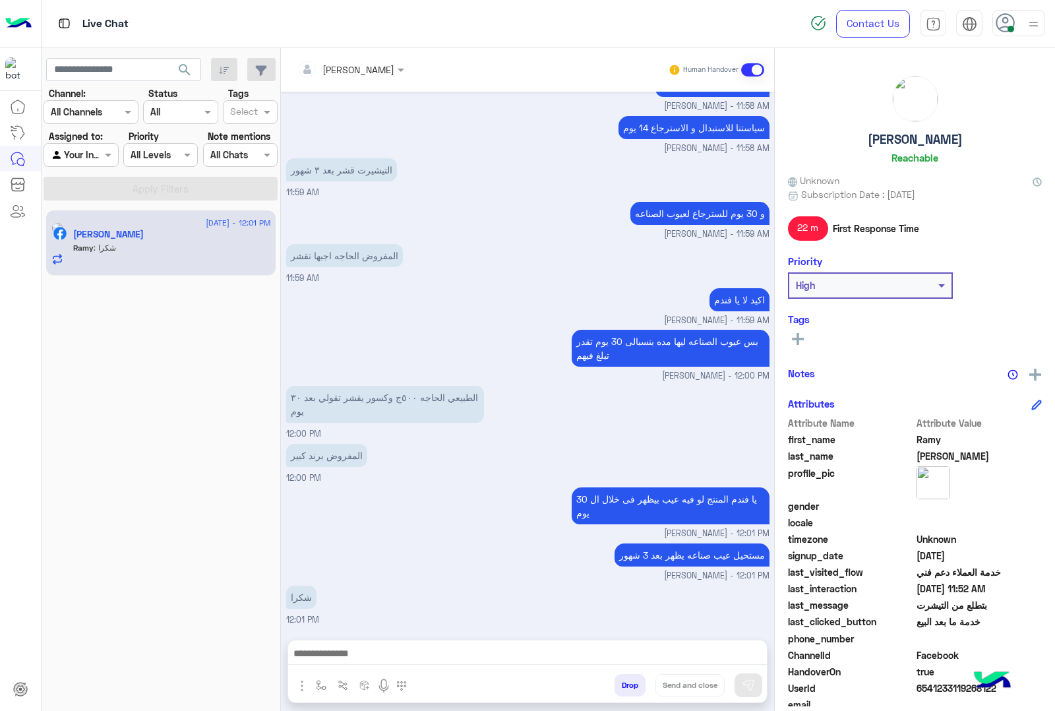
scroll to position [1117, 0]
click at [907, 140] on h5 "[PERSON_NAME]" at bounding box center [915, 139] width 95 height 15
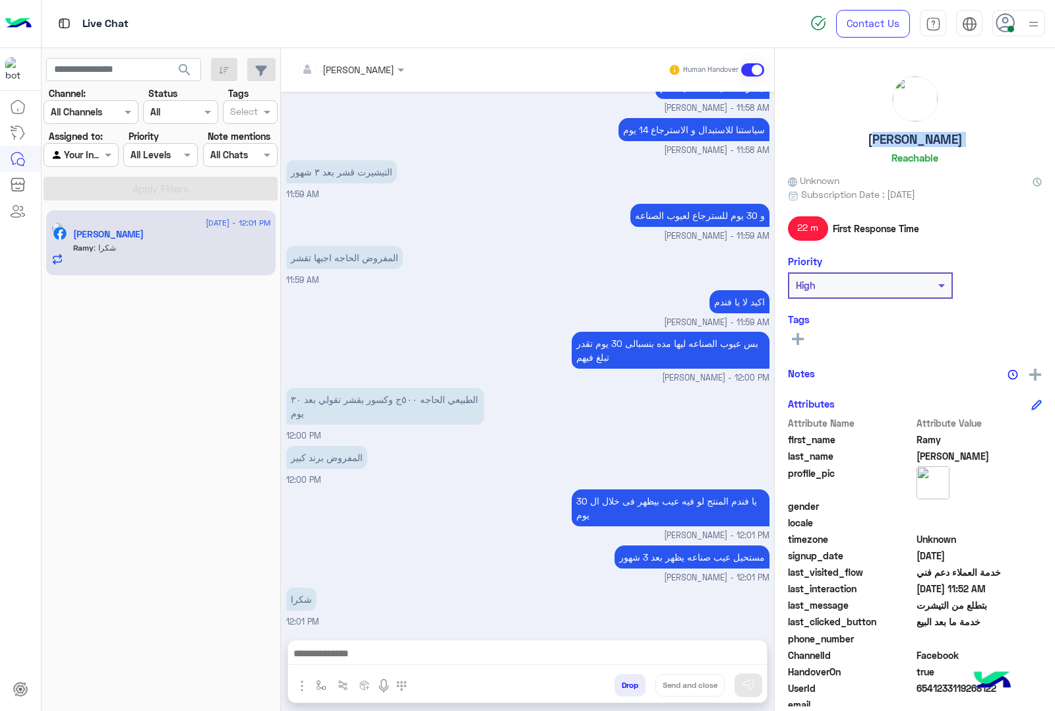
click at [907, 140] on h5 "[PERSON_NAME]" at bounding box center [915, 139] width 95 height 15
copy h5 "[PERSON_NAME]"
click at [925, 684] on span "6541233119268122" at bounding box center [980, 688] width 126 height 14
copy span "6541233119268122"
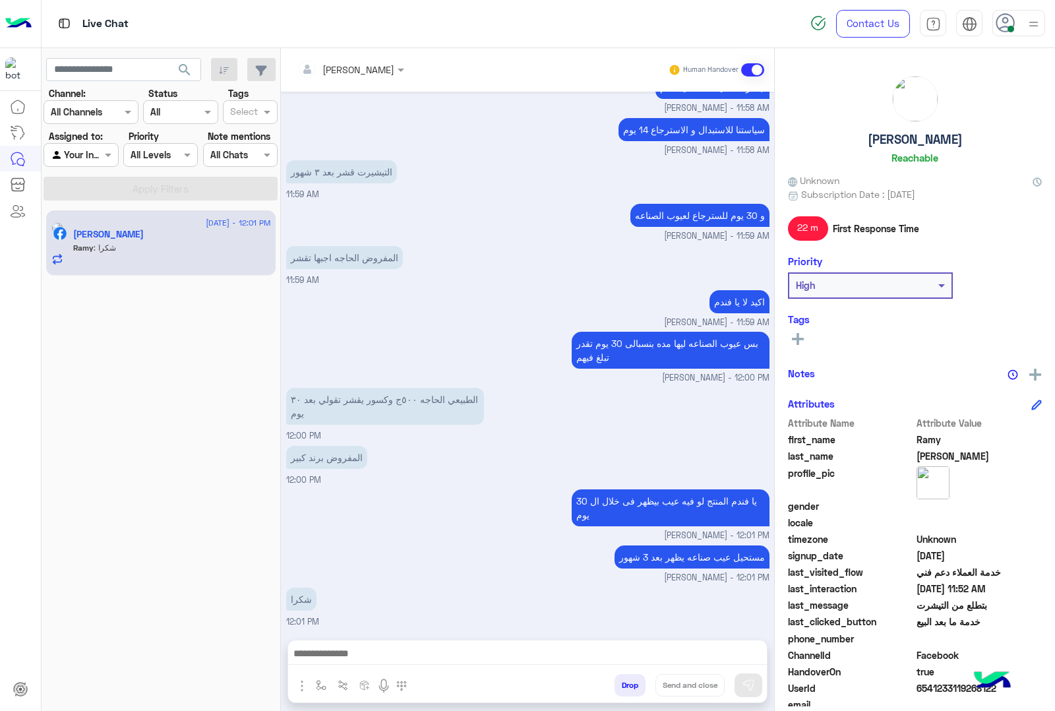
click at [1014, 27] on icon at bounding box center [1006, 23] width 20 height 20
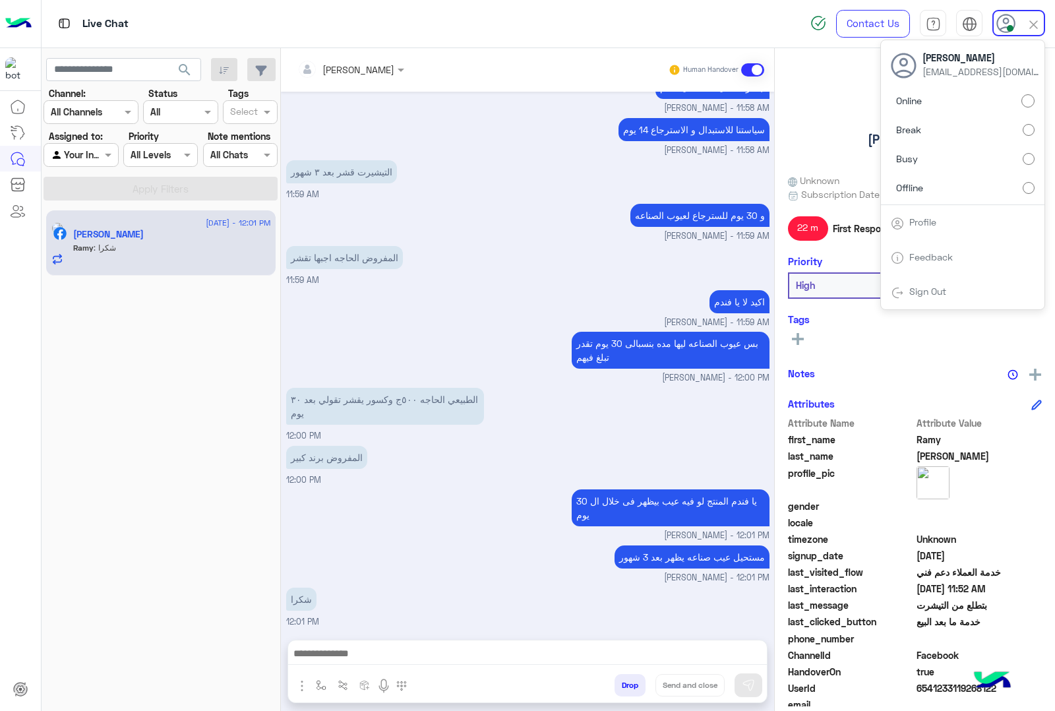
click at [950, 189] on label "Offline" at bounding box center [963, 187] width 144 height 24
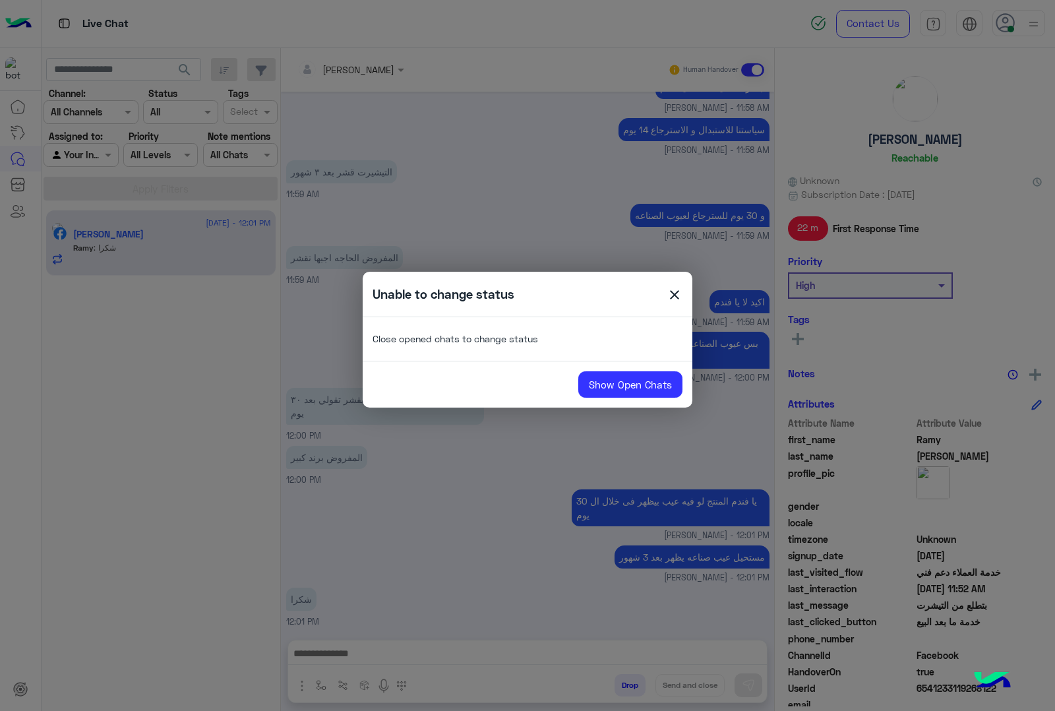
click at [674, 292] on span "close" at bounding box center [675, 297] width 16 height 20
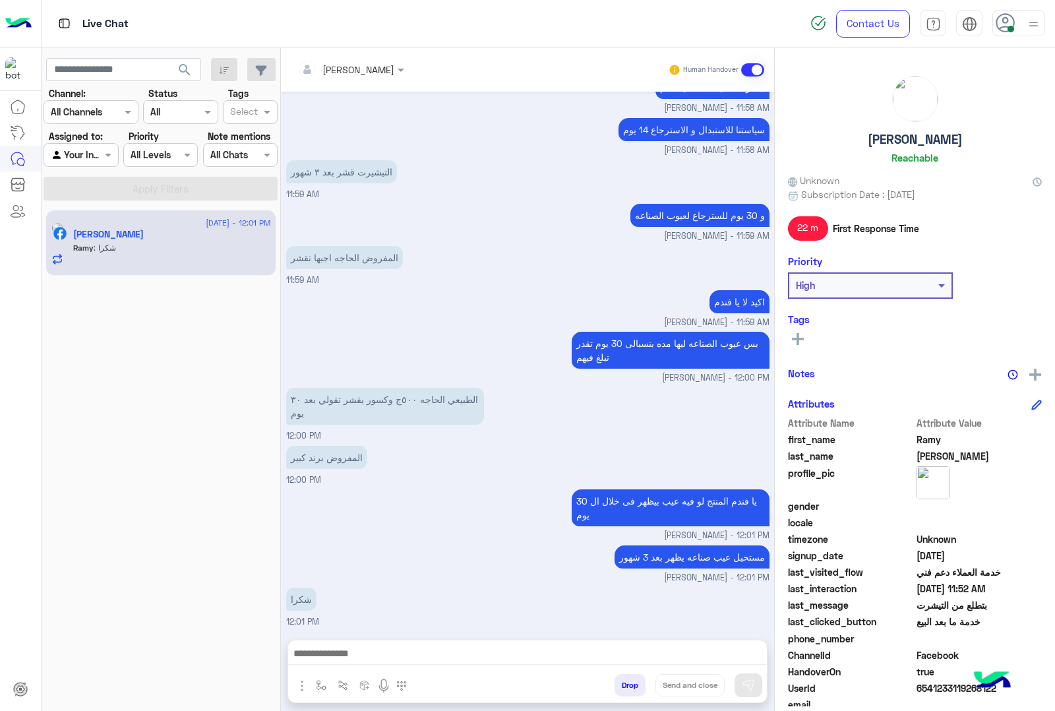
drag, startPoint x: 633, startPoint y: 681, endPoint x: 644, endPoint y: 656, distance: 26.9
click at [634, 674] on button "Drop" at bounding box center [630, 685] width 31 height 22
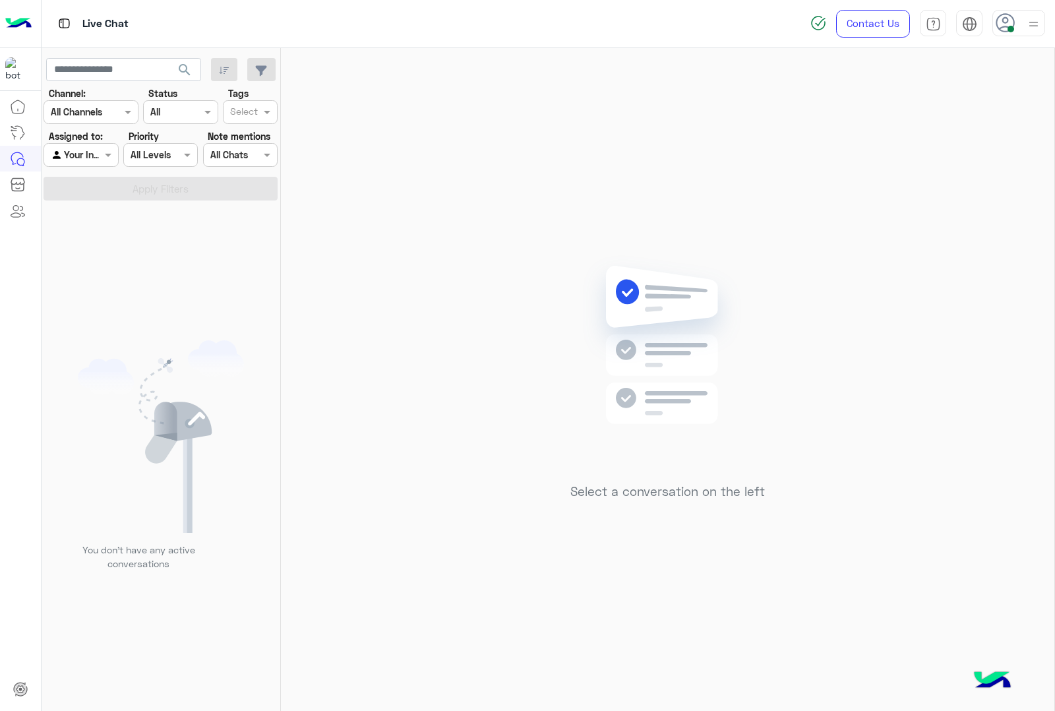
click at [1024, 28] on div at bounding box center [1019, 23] width 53 height 26
click at [922, 186] on span "Offline" at bounding box center [909, 188] width 27 height 14
